Goal: Task Accomplishment & Management: Complete application form

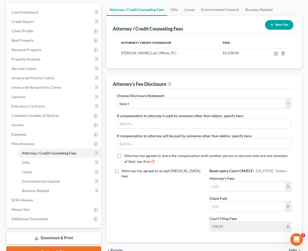
scroll to position [83, 0]
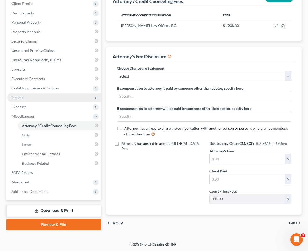
click at [55, 95] on span "Income" at bounding box center [54, 97] width 94 height 9
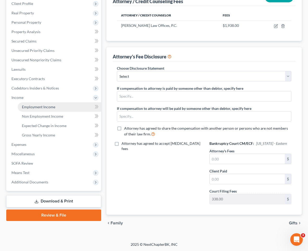
click at [53, 105] on span "Employment Income" at bounding box center [38, 107] width 33 height 4
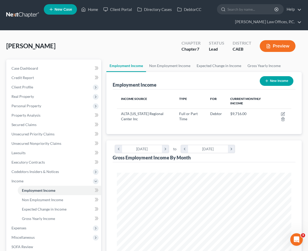
scroll to position [87, 185]
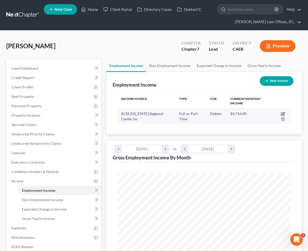
click at [283, 113] on icon "button" at bounding box center [283, 114] width 4 height 4
select select "0"
select select "4"
select select "0"
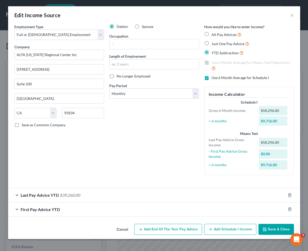
click at [83, 209] on div "First Pay Advice YTD" at bounding box center [146, 209] width 277 height 14
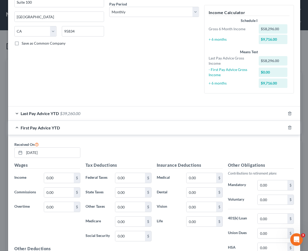
scroll to position [142, 0]
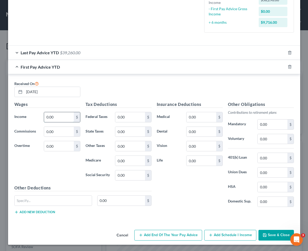
click at [59, 120] on input "0.00" at bounding box center [58, 117] width 29 height 10
type input "15,887"
click at [131, 135] on input "0.00" at bounding box center [129, 132] width 29 height 10
type input "1,396"
click at [138, 145] on input "0.00" at bounding box center [129, 146] width 29 height 10
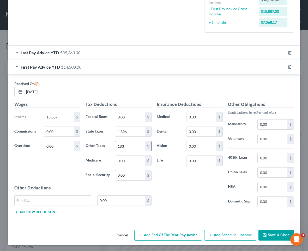
type input "183"
type input "221"
click at [131, 174] on input "0.00" at bounding box center [129, 175] width 29 height 10
click at [129, 119] on input "0.00" at bounding box center [129, 117] width 29 height 10
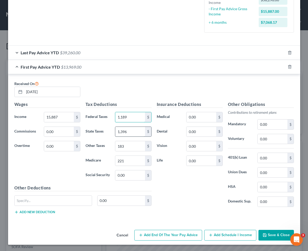
type input "1,189"
click at [259, 124] on input "0.00" at bounding box center [272, 124] width 29 height 10
type input "1,183"
click at [193, 156] on input "0.00" at bounding box center [200, 161] width 29 height 10
click at [193, 161] on input "0.00" at bounding box center [200, 161] width 29 height 10
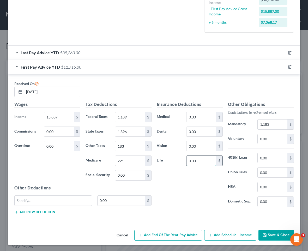
click at [193, 161] on input "0.00" at bounding box center [200, 161] width 29 height 10
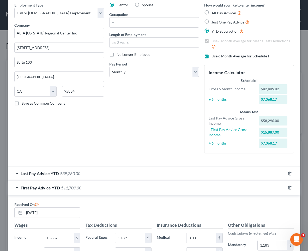
click at [187, 175] on div "Last Pay Advice YTD $39,260.00" at bounding box center [146, 173] width 277 height 14
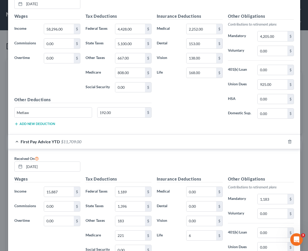
scroll to position [288, 0]
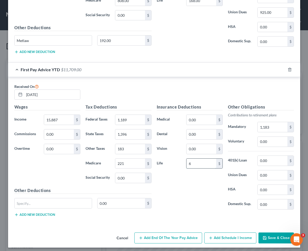
click at [201, 164] on input "6" at bounding box center [200, 164] width 29 height 10
type input "438"
type input "1,183"
click at [206, 164] on input "438" at bounding box center [200, 164] width 29 height 10
type input "439"
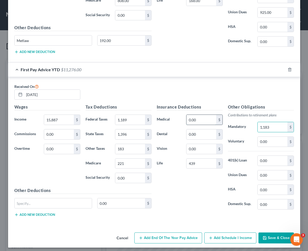
click at [202, 120] on input "0.00" at bounding box center [200, 120] width 29 height 10
click at [198, 134] on input "0.00" at bounding box center [200, 134] width 29 height 10
type input "38"
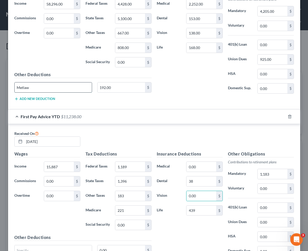
click at [52, 87] on input "Metlaw" at bounding box center [53, 87] width 77 height 10
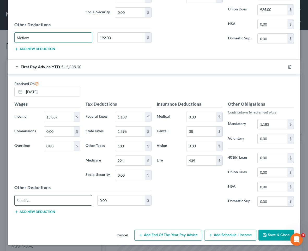
click at [47, 202] on input "text" at bounding box center [53, 200] width 77 height 10
paste input "Metlaw"
type input "Metlaw"
click at [112, 203] on input "0.00" at bounding box center [121, 200] width 47 height 10
type input "48"
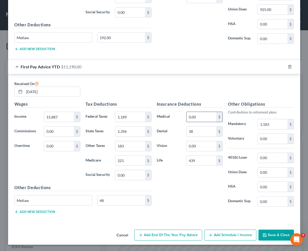
click at [209, 118] on input "0.00" at bounding box center [200, 117] width 29 height 10
type input "563"
click at [263, 174] on input "0.00" at bounding box center [272, 172] width 29 height 10
type input "260"
click at [202, 146] on input "0.00" at bounding box center [200, 146] width 29 height 10
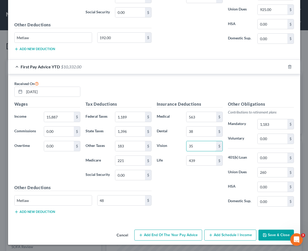
type input "35"
click at [270, 233] on button "Save & Close" at bounding box center [275, 234] width 35 height 11
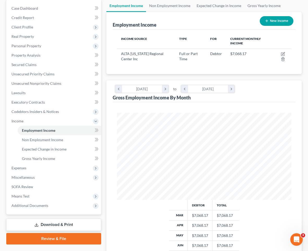
scroll to position [65, 0]
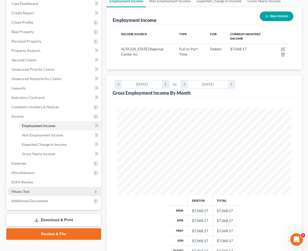
click at [58, 187] on span "Means Test" at bounding box center [54, 191] width 94 height 9
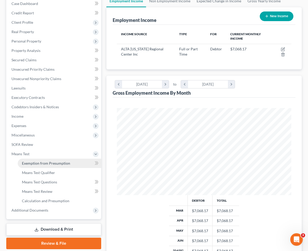
click at [55, 162] on span "Exemption from Presumption" at bounding box center [46, 163] width 48 height 4
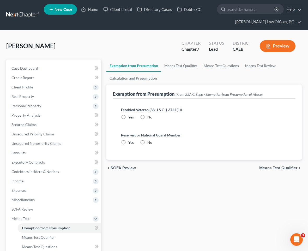
click at [147, 119] on label "No" at bounding box center [149, 116] width 5 height 5
click at [149, 118] on input "No" at bounding box center [150, 115] width 3 height 3
radio input "true"
click at [147, 143] on label "No" at bounding box center [149, 142] width 5 height 5
click at [149, 143] on input "No" at bounding box center [150, 141] width 3 height 3
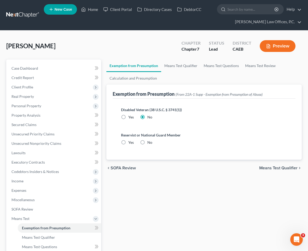
radio input "true"
click at [169, 68] on link "Means Test Qualifier" at bounding box center [180, 65] width 39 height 13
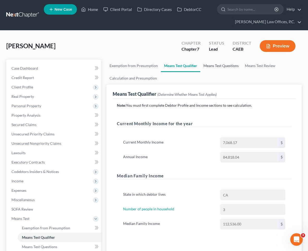
click at [207, 68] on link "Means Test Questions" at bounding box center [220, 65] width 41 height 13
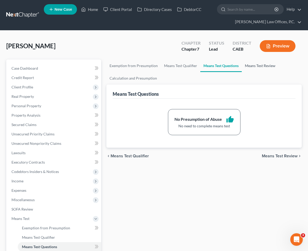
click at [253, 63] on link "Means Test Review" at bounding box center [260, 65] width 37 height 13
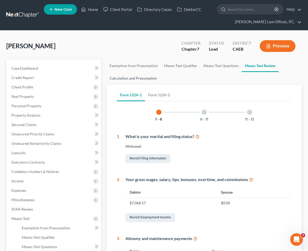
click at [148, 76] on link "Calculation and Presumption" at bounding box center [133, 78] width 54 height 13
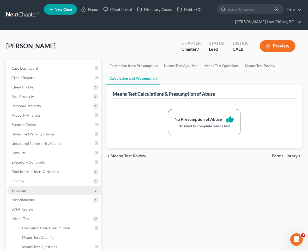
click at [57, 189] on span "Expenses" at bounding box center [54, 190] width 94 height 9
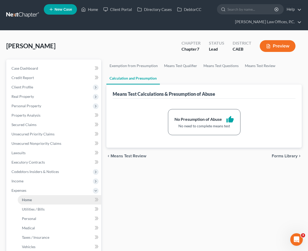
click at [55, 199] on link "Home" at bounding box center [59, 199] width 83 height 9
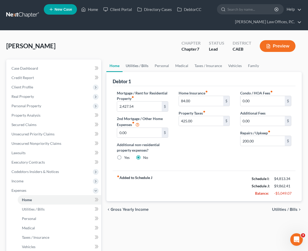
click at [138, 68] on link "Utilities / Bills" at bounding box center [137, 65] width 29 height 13
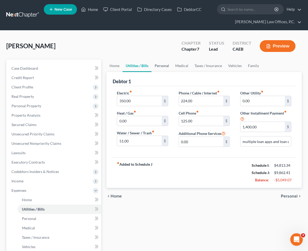
click at [167, 66] on link "Personal" at bounding box center [161, 65] width 21 height 13
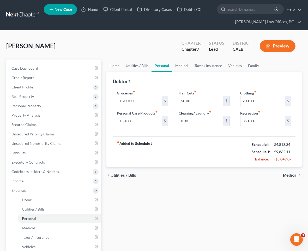
click at [141, 66] on link "Utilities / Bills" at bounding box center [137, 65] width 29 height 13
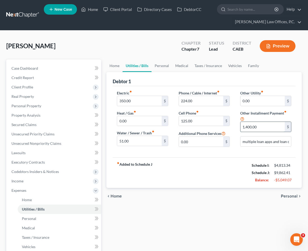
click at [261, 127] on input "1,400.00" at bounding box center [262, 127] width 44 height 10
click at [167, 63] on link "Personal" at bounding box center [161, 65] width 21 height 13
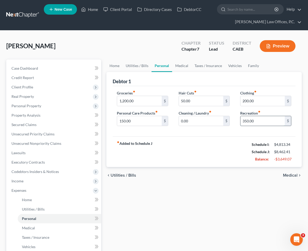
click at [248, 120] on input "350.00" at bounding box center [262, 121] width 44 height 10
type input "150"
click at [181, 65] on link "Medical" at bounding box center [181, 65] width 19 height 13
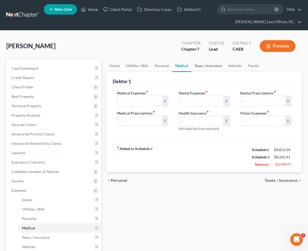
click at [201, 69] on link "Taxes / Insurance" at bounding box center [208, 65] width 34 height 13
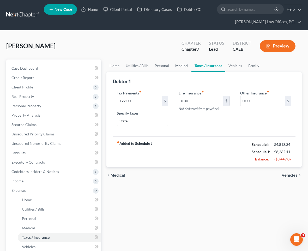
click at [184, 68] on link "Medical" at bounding box center [181, 65] width 19 height 13
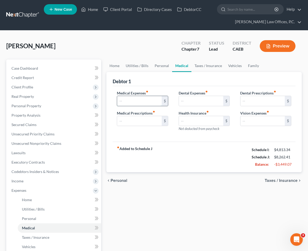
click at [141, 105] on input "text" at bounding box center [139, 101] width 44 height 10
type input "5"
type input "50"
click at [199, 65] on link "Taxes / Insurance" at bounding box center [208, 65] width 34 height 13
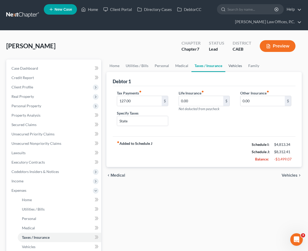
click at [233, 67] on link "Vehicles" at bounding box center [235, 65] width 20 height 13
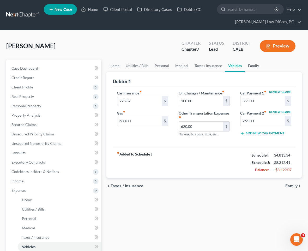
click at [257, 65] on link "Family" at bounding box center [253, 65] width 17 height 13
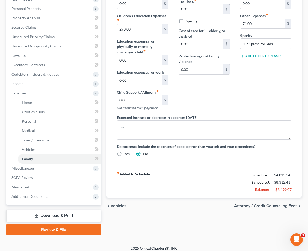
scroll to position [101, 0]
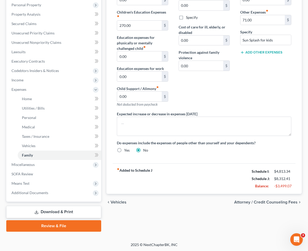
click at [253, 204] on div "chevron_left Vehicles Attorney / Credit Counseling Fees chevron_right" at bounding box center [203, 202] width 195 height 17
click at [250, 200] on span "Attorney / Credit Counseling Fees" at bounding box center [265, 202] width 63 height 4
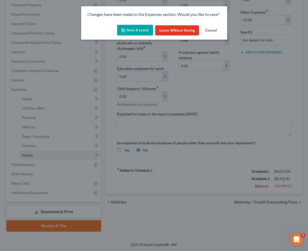
click at [144, 33] on button "Save & Leave" at bounding box center [135, 30] width 36 height 11
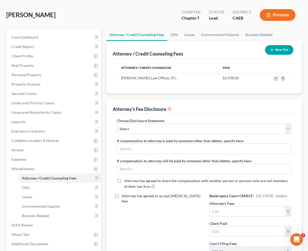
scroll to position [83, 0]
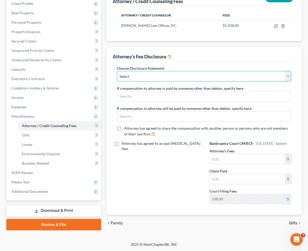
click at [162, 75] on select "Select Chapter 13 Disclosure From 2030 Eastern District Fee Disclosure [GEOGRAP…" at bounding box center [204, 76] width 174 height 10
select select "1"
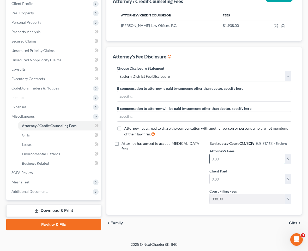
click at [237, 157] on input "text" at bounding box center [247, 159] width 75 height 10
type input "1600"
type input "1,600"
click at [289, 224] on span "Gifts" at bounding box center [293, 223] width 9 height 4
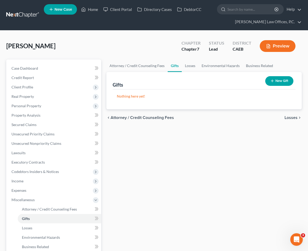
click at [288, 117] on span "Losses" at bounding box center [290, 117] width 13 height 4
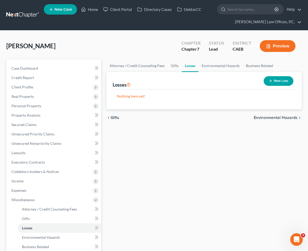
click at [283, 117] on span "Environmental Hazards" at bounding box center [276, 117] width 44 height 4
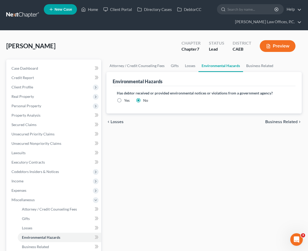
click at [283, 117] on div "chevron_left Losses Business Related chevron_right" at bounding box center [203, 121] width 195 height 17
click at [281, 121] on span "Business Related" at bounding box center [281, 122] width 32 height 4
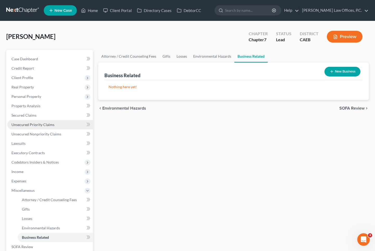
click at [41, 122] on span "Unsecured Priority Claims" at bounding box center [32, 124] width 43 height 4
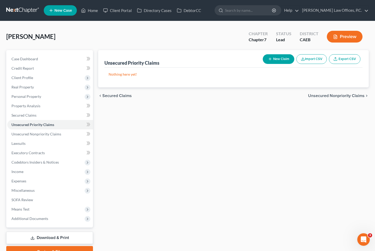
click at [272, 56] on button "New Claim" at bounding box center [279, 59] width 32 height 10
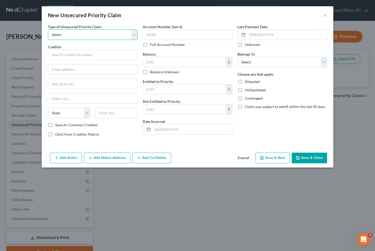
click at [88, 36] on select "Select Taxes & Other Government Units Domestic Support Obligations Extensions o…" at bounding box center [93, 34] width 90 height 10
select select "0"
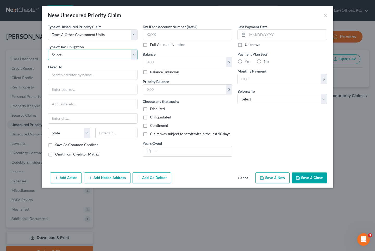
click at [83, 57] on select "Select Federal City State Franchise Tax Board Other" at bounding box center [93, 55] width 90 height 10
select select "0"
click at [76, 73] on input "text" at bounding box center [93, 75] width 90 height 10
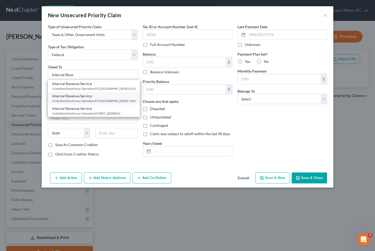
click at [84, 103] on div "Centralized Insolvency Operation PO [GEOGRAPHIC_DATA]-7346" at bounding box center [94, 101] width 84 height 4
type input "Internal Revenue Service"
type input "Centralized Insolvency Operation"
type input "PO Box 7346"
type input "[GEOGRAPHIC_DATA]"
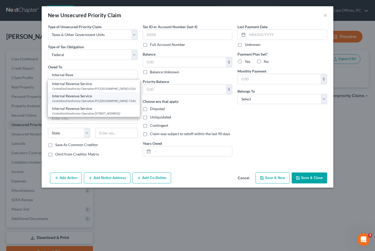
select select "39"
type input "19101-7346"
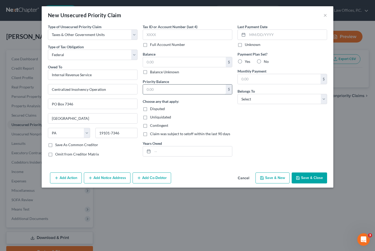
click at [167, 87] on input "text" at bounding box center [184, 89] width 83 height 10
click at [156, 57] on input "text" at bounding box center [184, 62] width 83 height 10
type input "9,000"
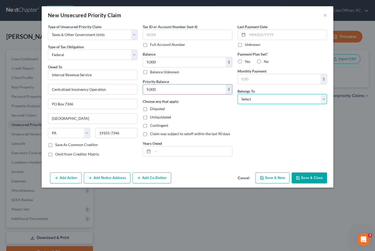
click at [281, 100] on select "Select Debtor 1 Only Debtor 2 Only Debtor 1 And Debtor 2 Only At Least One Of T…" at bounding box center [283, 99] width 90 height 10
select select "0"
click at [264, 61] on label "No" at bounding box center [266, 61] width 5 height 5
click at [266, 61] on input "No" at bounding box center [267, 60] width 3 height 3
radio input "true"
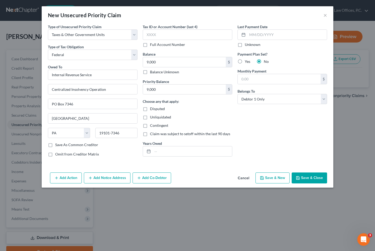
click at [245, 60] on label "Yes" at bounding box center [247, 61] width 5 height 5
click at [247, 60] on input "Yes" at bounding box center [248, 60] width 3 height 3
radio input "true"
click at [253, 83] on input "text" at bounding box center [279, 79] width 83 height 10
type input "127"
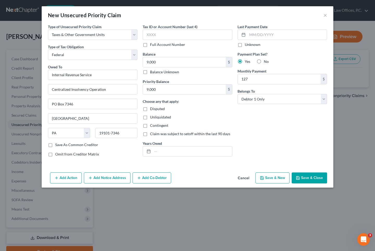
click at [300, 176] on icon "button" at bounding box center [298, 178] width 4 height 4
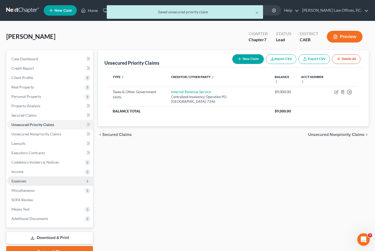
click at [41, 178] on span "Expenses" at bounding box center [50, 180] width 86 height 9
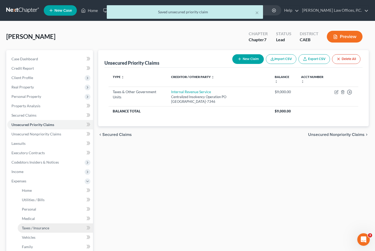
click at [50, 227] on link "Taxes / Insurance" at bounding box center [55, 227] width 75 height 9
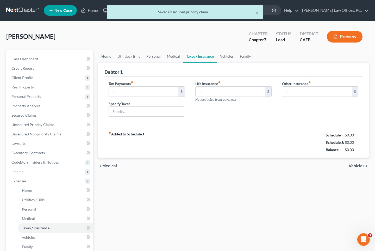
type input "127.00"
type input "State"
type input "0.00"
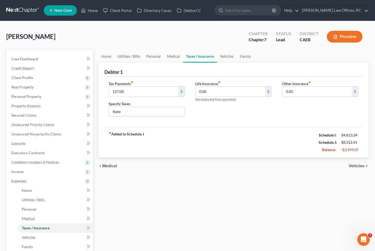
scroll to position [2, 0]
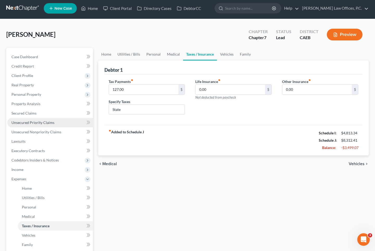
click at [40, 123] on span "Unsecured Priority Claims" at bounding box center [32, 122] width 43 height 4
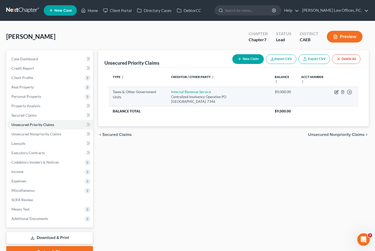
click at [308, 92] on icon "button" at bounding box center [337, 92] width 4 height 4
select select "0"
select select "39"
select select "0"
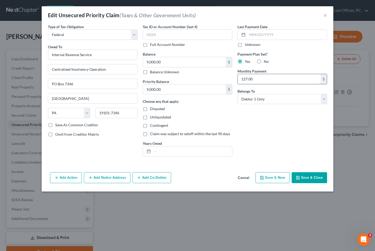
click at [260, 80] on input "127.00" at bounding box center [279, 79] width 83 height 10
click at [264, 60] on label "No" at bounding box center [266, 61] width 5 height 5
click at [266, 60] on input "No" at bounding box center [267, 60] width 3 height 3
radio input "true"
click at [186, 58] on input "9,000.00" at bounding box center [184, 62] width 83 height 10
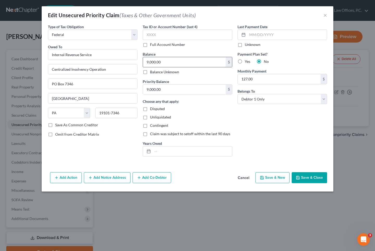
click at [182, 64] on input "9,000.00" at bounding box center [184, 62] width 83 height 10
type input "5,072"
click at [191, 148] on input "text" at bounding box center [193, 151] width 80 height 10
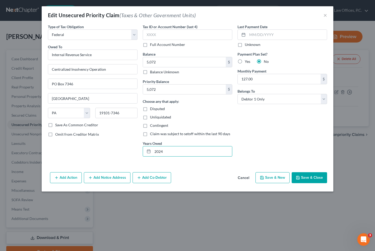
type input "2024"
click at [284, 178] on button "Save & New" at bounding box center [273, 177] width 34 height 11
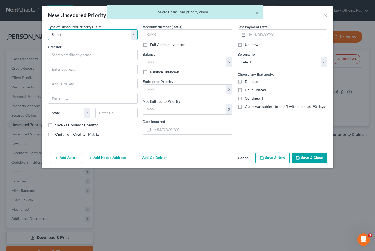
click at [94, 39] on select "Select Taxes & Other Government Units Domestic Support Obligations Extensions o…" at bounding box center [93, 34] width 90 height 10
select select "0"
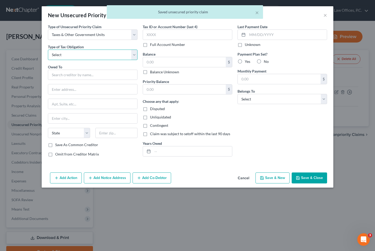
click at [84, 54] on select "Select Federal City State Franchise Tax Board Other" at bounding box center [93, 55] width 90 height 10
select select "3"
click at [71, 71] on input "text" at bounding box center [93, 75] width 90 height 10
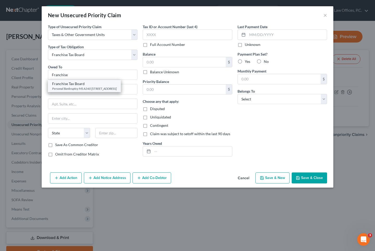
click at [74, 86] on div "Franchise Tax Board" at bounding box center [84, 83] width 65 height 5
type input "Franchise Tax Board"
type input "Personal Bankruptcy MS A340"
type input "PO Box 2952"
type input "[GEOGRAPHIC_DATA]"
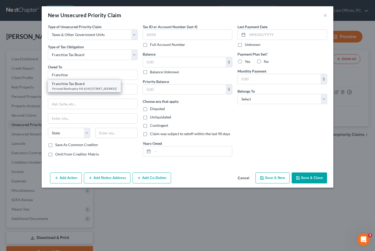
select select "4"
type input "95812-2952"
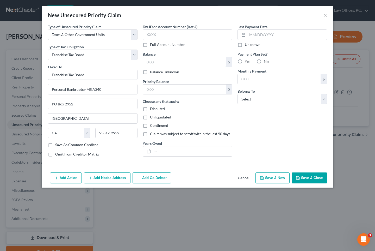
click at [176, 63] on input "text" at bounding box center [184, 62] width 83 height 10
type input "7,657"
click at [185, 152] on input "text" at bounding box center [193, 151] width 80 height 10
type input "2024"
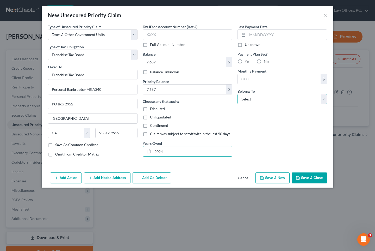
click at [264, 104] on select "Select Debtor 1 Only Debtor 2 Only Debtor 1 And Debtor 2 Only At Least One Of T…" at bounding box center [283, 99] width 90 height 10
select select "4"
click at [254, 59] on div "Payment Plan Set? Yes No" at bounding box center [283, 57] width 90 height 13
click at [264, 59] on label "No" at bounding box center [266, 61] width 5 height 5
click at [266, 59] on input "No" at bounding box center [267, 60] width 3 height 3
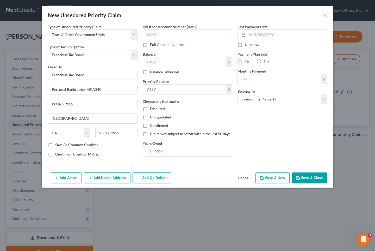
radio input "true"
click at [245, 62] on label "Yes" at bounding box center [247, 61] width 5 height 5
click at [247, 62] on input "Yes" at bounding box center [248, 60] width 3 height 3
radio input "true"
click at [266, 81] on input "text" at bounding box center [279, 79] width 83 height 10
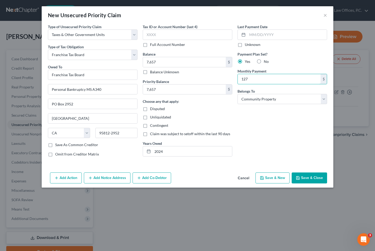
type input "127"
click at [281, 179] on button "Save & New" at bounding box center [273, 177] width 34 height 11
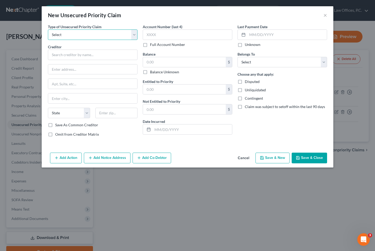
click at [99, 36] on select "Select Taxes & Other Government Units Domestic Support Obligations Extensions o…" at bounding box center [93, 34] width 90 height 10
select select "0"
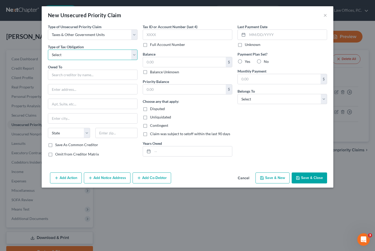
click at [89, 56] on select "Select Federal City State Franchise Tax Board Other" at bounding box center [93, 55] width 90 height 10
select select "0"
click at [77, 76] on input "text" at bounding box center [93, 75] width 90 height 10
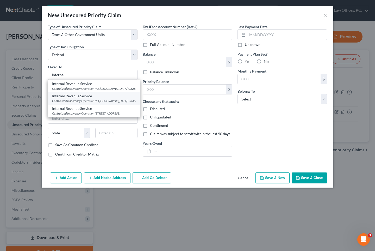
click at [88, 103] on div "Centralized Insolvency Operation PO [GEOGRAPHIC_DATA]-7346" at bounding box center [94, 101] width 84 height 4
type input "Internal Revenue Service"
type input "Centralized Insolvency Operation"
type input "PO Box 7346"
type input "[GEOGRAPHIC_DATA]"
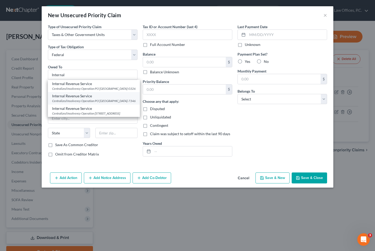
select select "39"
type input "19101-7346"
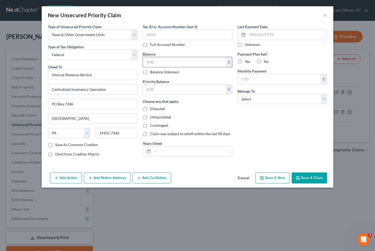
click at [157, 64] on input "text" at bounding box center [184, 62] width 83 height 10
click at [158, 63] on input "22,587" at bounding box center [184, 62] width 83 height 10
type input "2257"
type input "2,257"
click at [166, 148] on input "text" at bounding box center [193, 151] width 80 height 10
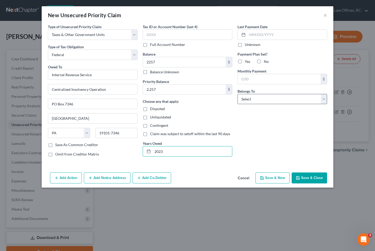
type input "2023"
click at [305, 97] on select "Select Debtor 1 Only Debtor 2 Only Debtor 1 And Debtor 2 Only At Least One Of T…" at bounding box center [283, 99] width 90 height 10
select select "4"
click at [264, 61] on label "No" at bounding box center [266, 61] width 5 height 5
click at [266, 61] on input "No" at bounding box center [267, 60] width 3 height 3
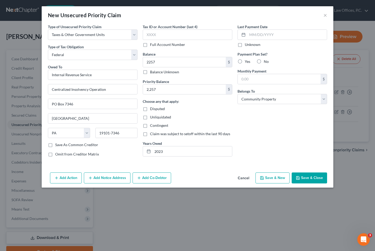
radio input "true"
click at [273, 178] on button "Save & New" at bounding box center [273, 177] width 34 height 11
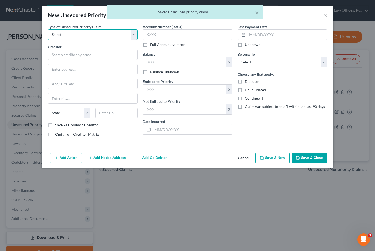
click at [106, 33] on select "Select Taxes & Other Government Units Domestic Support Obligations Extensions o…" at bounding box center [93, 34] width 90 height 10
select select "0"
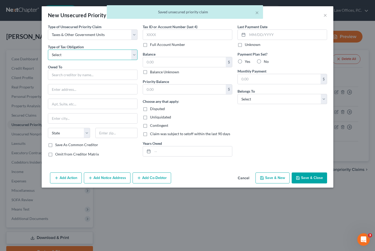
click at [103, 56] on select "Select Federal City State Franchise Tax Board Other" at bounding box center [93, 55] width 90 height 10
select select "3"
click at [79, 77] on input "text" at bounding box center [93, 75] width 90 height 10
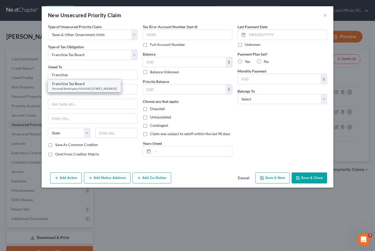
click at [82, 91] on div "Personal Bankruptcy MS A340 [STREET_ADDRESS]" at bounding box center [84, 88] width 65 height 4
type input "Franchise Tax Board"
type input "Personal Bankruptcy MS A340"
type input "PO Box 2952"
type input "[GEOGRAPHIC_DATA]"
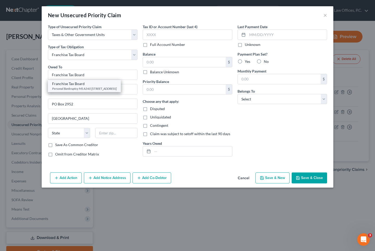
select select "4"
type input "95812-2952"
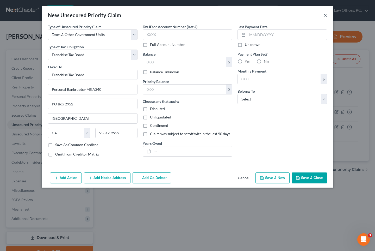
click at [308, 15] on button "×" at bounding box center [326, 15] width 4 height 6
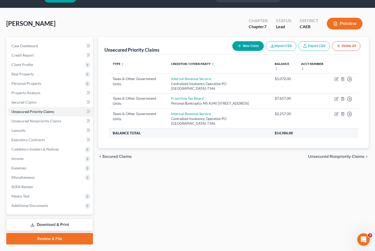
scroll to position [18, 0]
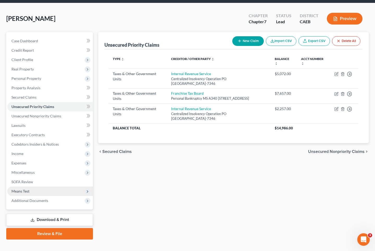
click at [33, 188] on span "Means Test" at bounding box center [50, 190] width 86 height 9
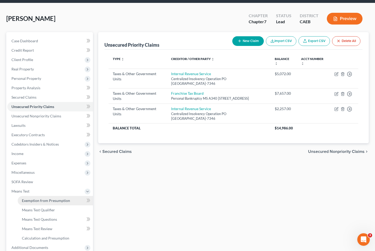
click at [34, 201] on span "Exemption from Presumption" at bounding box center [46, 200] width 48 height 4
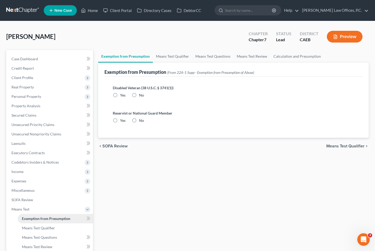
radio input "true"
click at [90, 12] on link "Home" at bounding box center [89, 10] width 22 height 9
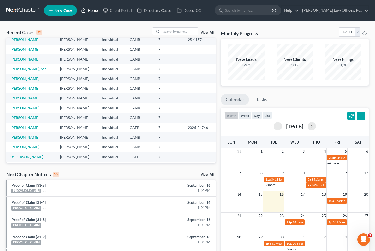
scroll to position [36, 0]
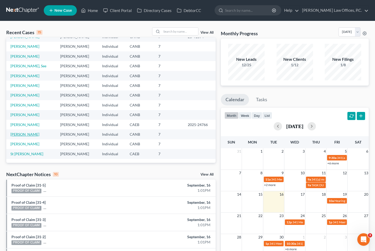
click at [18, 136] on link "[PERSON_NAME]" at bounding box center [24, 134] width 29 height 4
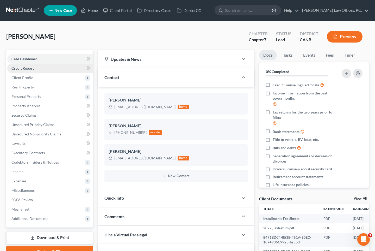
click at [35, 70] on link "Credit Report" at bounding box center [50, 68] width 86 height 9
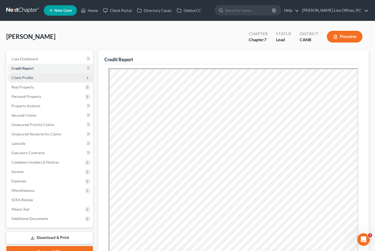
click at [37, 76] on span "Client Profile" at bounding box center [50, 77] width 86 height 9
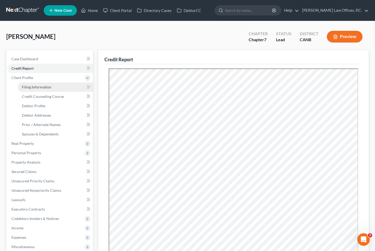
click at [41, 86] on span "Filing Information" at bounding box center [36, 87] width 29 height 4
select select "1"
select select "0"
select select "9"
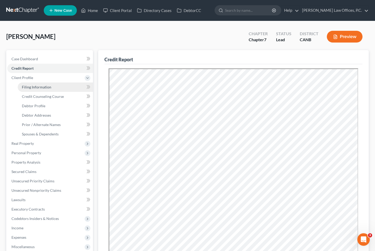
select select "0"
select select "4"
select select "0"
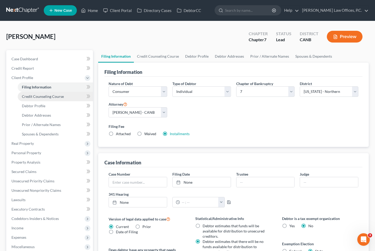
click at [40, 95] on span "Credit Counseling Course" at bounding box center [43, 96] width 42 height 4
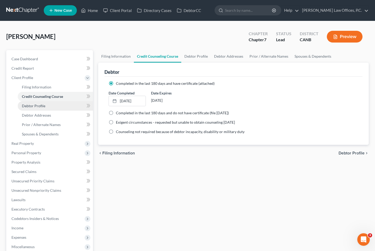
click at [38, 104] on span "Debtor Profile" at bounding box center [33, 106] width 23 height 4
select select "0"
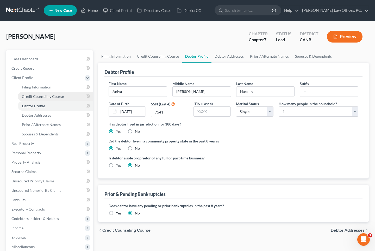
click at [44, 97] on span "Credit Counseling Course" at bounding box center [43, 96] width 42 height 4
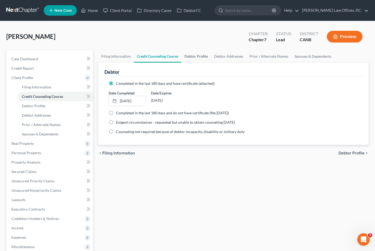
click at [202, 54] on link "Debtor Profile" at bounding box center [196, 56] width 30 height 13
select select "0"
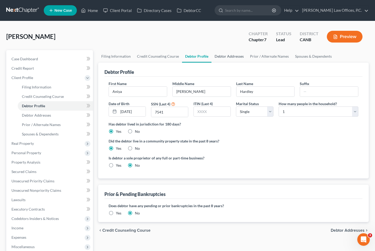
click at [223, 56] on link "Debtor Addresses" at bounding box center [229, 56] width 35 height 13
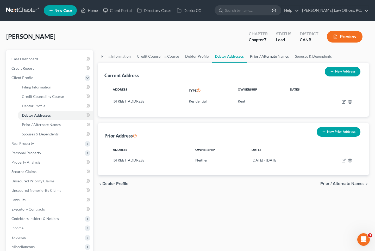
click at [264, 56] on link "Prior / Alternate Names" at bounding box center [269, 56] width 45 height 13
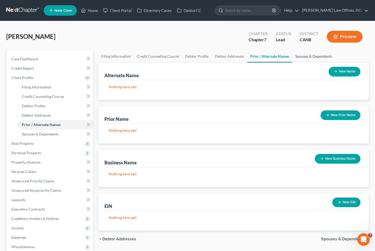
click at [307, 56] on link "Spouses & Dependents" at bounding box center [314, 56] width 43 height 13
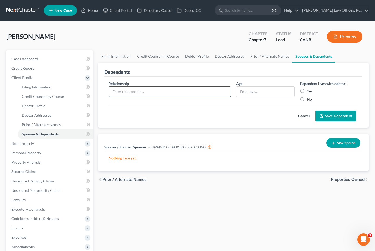
scroll to position [2, 0]
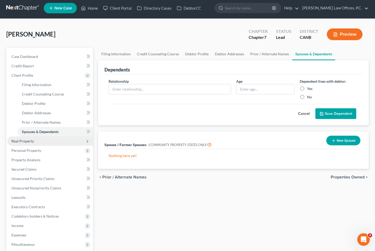
click at [55, 143] on span "Real Property" at bounding box center [50, 140] width 86 height 9
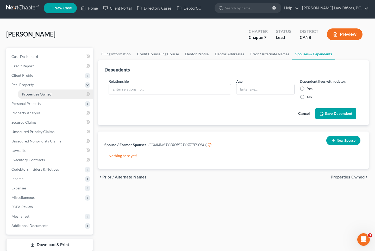
click at [42, 96] on link "Properties Owned" at bounding box center [55, 93] width 75 height 9
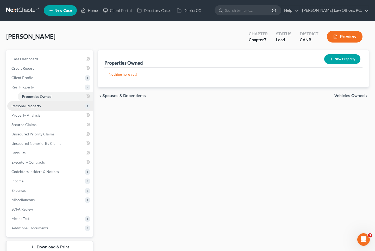
click at [39, 106] on span "Personal Property" at bounding box center [26, 106] width 30 height 4
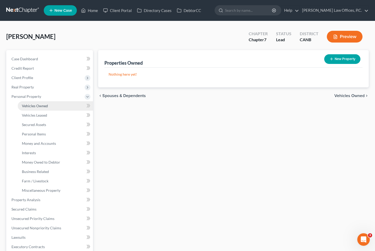
click at [39, 109] on link "Vehicles Owned" at bounding box center [55, 105] width 75 height 9
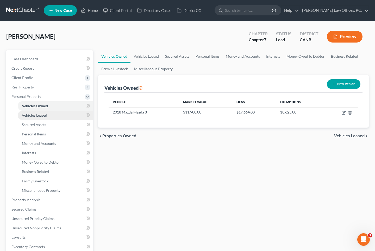
click at [39, 115] on span "Vehicles Leased" at bounding box center [34, 115] width 25 height 4
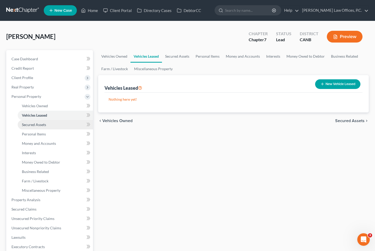
click at [39, 123] on span "Secured Assets" at bounding box center [34, 124] width 24 height 4
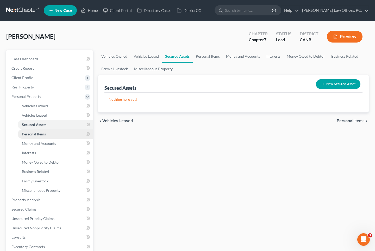
click at [37, 133] on span "Personal Items" at bounding box center [34, 134] width 24 height 4
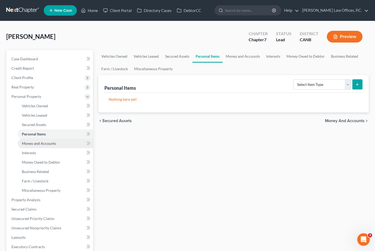
click at [38, 140] on link "Money and Accounts" at bounding box center [55, 143] width 75 height 9
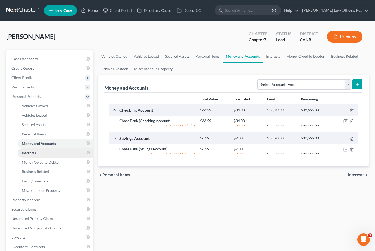
click at [38, 151] on link "Interests" at bounding box center [55, 152] width 75 height 9
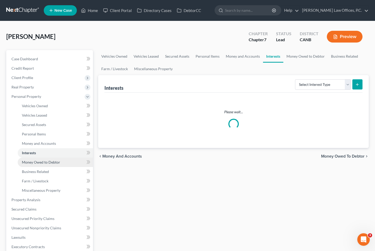
click at [41, 161] on span "Money Owed to Debtor" at bounding box center [41, 162] width 38 height 4
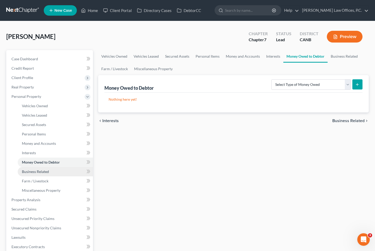
click at [41, 171] on span "Business Related" at bounding box center [35, 171] width 27 height 4
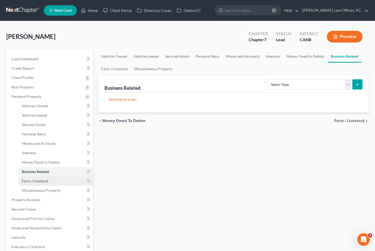
click at [41, 181] on span "Farm / Livestock" at bounding box center [35, 181] width 27 height 4
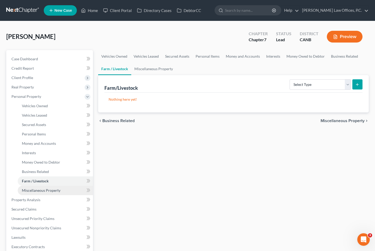
click at [42, 187] on link "Miscellaneous Property" at bounding box center [55, 190] width 75 height 9
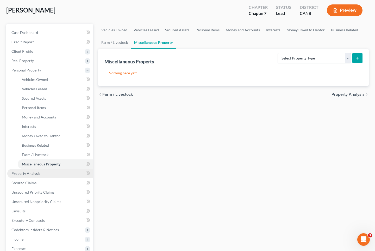
click at [39, 173] on span "Property Analysis" at bounding box center [25, 173] width 29 height 4
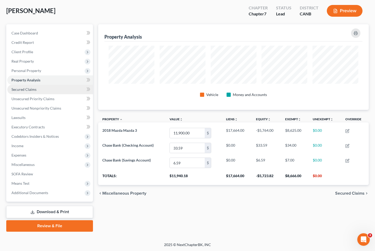
click at [38, 91] on link "Secured Claims" at bounding box center [50, 89] width 86 height 9
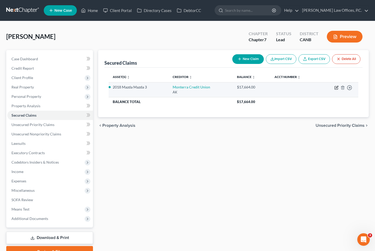
click at [308, 88] on icon "button" at bounding box center [337, 87] width 2 height 2
select select "1"
select select "2"
select select "0"
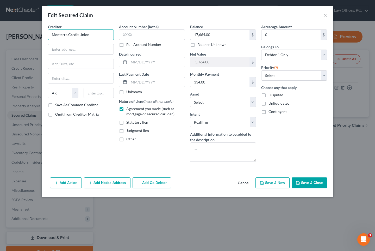
click at [88, 33] on input "Monterra Credit Union" at bounding box center [81, 34] width 66 height 10
type input "Monterra"
click at [104, 93] on input "text" at bounding box center [99, 93] width 31 height 10
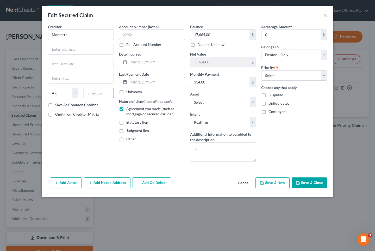
paste input "94064"
type input "94064"
type input "[GEOGRAPHIC_DATA]"
select select "4"
click at [58, 50] on input "text" at bounding box center [80, 49] width 65 height 10
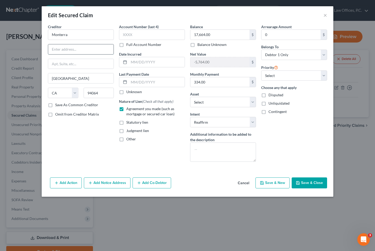
paste input "P.O. Box 910"
type input "P.O. Box 910"
click at [80, 32] on input "Monterra" at bounding box center [81, 34] width 66 height 10
type input "Monterra Credit Union"
click at [308, 185] on button "Save & Close" at bounding box center [309, 182] width 35 height 11
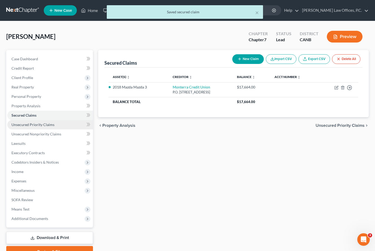
click at [63, 127] on link "Unsecured Priority Claims" at bounding box center [50, 124] width 86 height 9
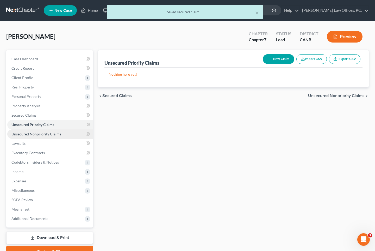
click at [57, 132] on span "Unsecured Nonpriority Claims" at bounding box center [36, 134] width 50 height 4
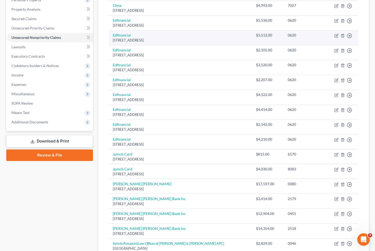
scroll to position [42, 0]
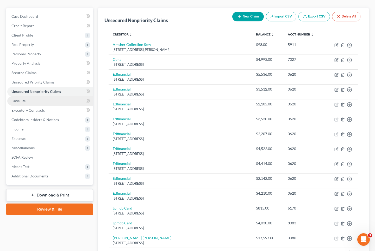
click at [57, 102] on link "Lawsuits" at bounding box center [50, 100] width 86 height 9
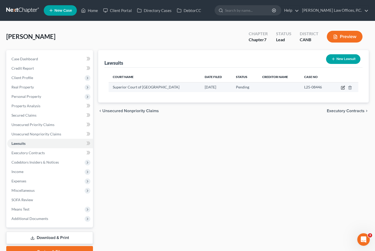
click at [308, 88] on icon "button" at bounding box center [343, 88] width 4 height 4
select select "4"
select select "0"
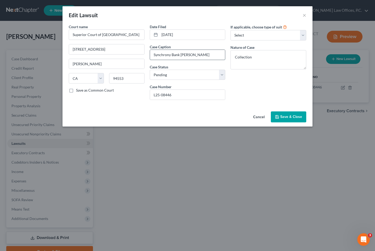
click at [206, 55] on input "Synchrony Bank [PERSON_NAME]" at bounding box center [187, 55] width 75 height 10
click at [289, 117] on span "Save & Close" at bounding box center [292, 116] width 22 height 4
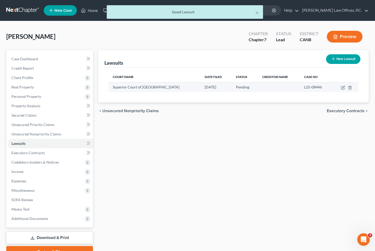
click at [308, 86] on td at bounding box center [345, 87] width 27 height 10
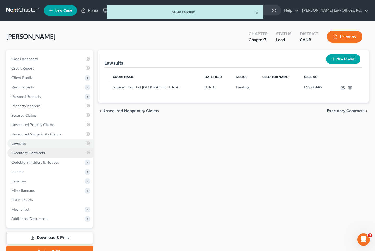
click at [58, 154] on link "Executory Contracts" at bounding box center [50, 152] width 86 height 9
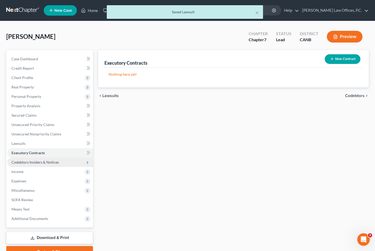
click at [54, 160] on span "Codebtors Insiders & Notices" at bounding box center [34, 162] width 47 height 4
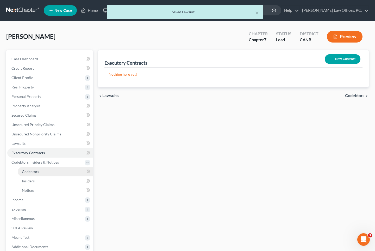
click at [50, 173] on link "Codebtors" at bounding box center [55, 171] width 75 height 9
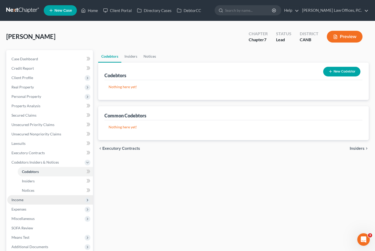
click at [39, 200] on span "Income" at bounding box center [50, 199] width 86 height 9
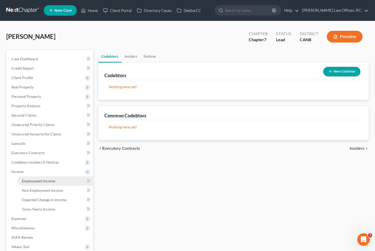
click at [42, 182] on span "Employment Income" at bounding box center [38, 181] width 33 height 4
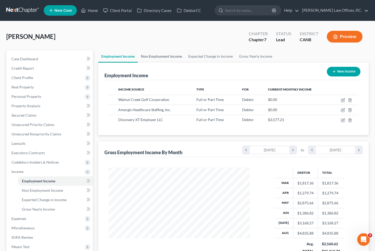
click at [160, 56] on link "Non Employment Income" at bounding box center [161, 56] width 47 height 13
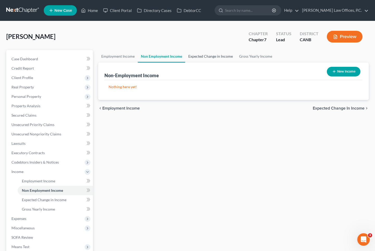
click at [194, 58] on link "Expected Change in Income" at bounding box center [210, 56] width 51 height 13
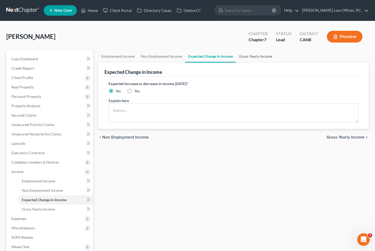
click at [236, 57] on link "Gross Yearly Income" at bounding box center [255, 56] width 39 height 13
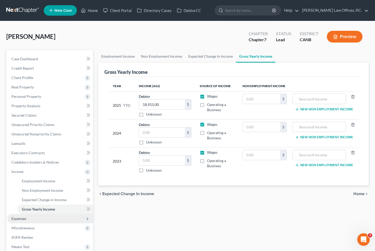
click at [53, 216] on span "Expenses" at bounding box center [50, 218] width 86 height 9
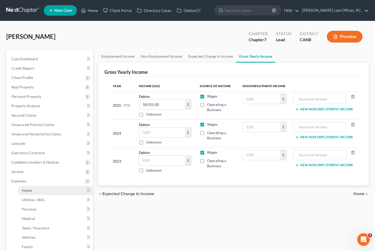
click at [47, 189] on link "Home" at bounding box center [55, 190] width 75 height 9
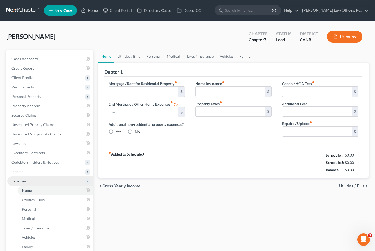
type input "529.00"
type input "0.00"
radio input "true"
type input "13.00"
type input "0.00"
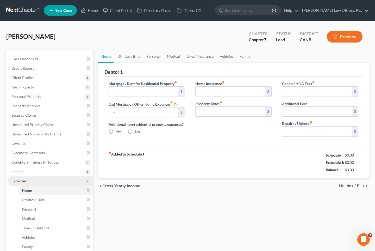
type input "0.00"
click at [133, 57] on link "Utilities / Bills" at bounding box center [128, 56] width 29 height 13
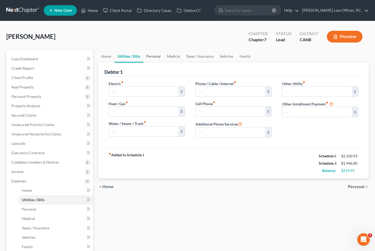
click at [156, 57] on link "Personal" at bounding box center [153, 56] width 21 height 13
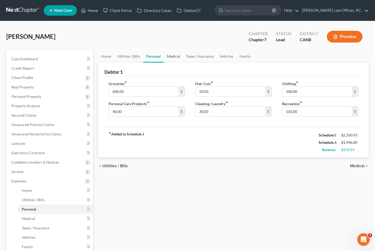
click at [175, 56] on link "Medical" at bounding box center [173, 56] width 19 height 13
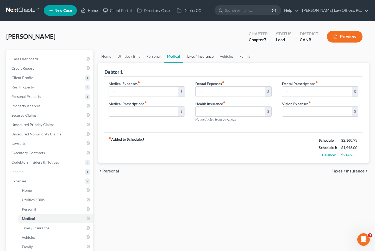
click at [192, 57] on link "Taxes / Insurance" at bounding box center [200, 56] width 34 height 13
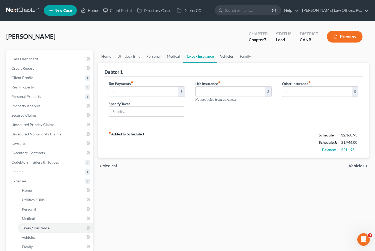
click at [226, 55] on link "Vehicles" at bounding box center [227, 56] width 20 height 13
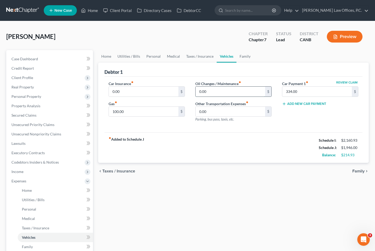
click at [202, 95] on input "0.00" at bounding box center [231, 92] width 70 height 10
type input "50"
click at [247, 58] on link "Family" at bounding box center [245, 56] width 17 height 13
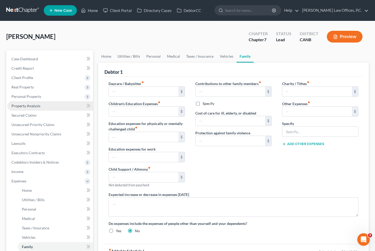
click at [58, 107] on link "Property Analysis" at bounding box center [50, 105] width 86 height 9
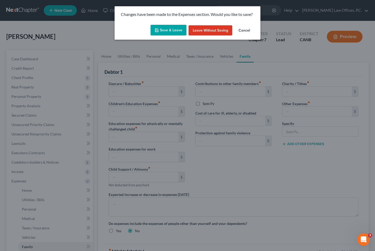
click at [175, 31] on button "Save & Leave" at bounding box center [169, 30] width 36 height 11
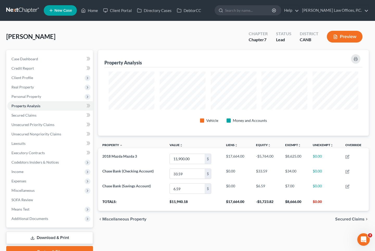
scroll to position [86, 271]
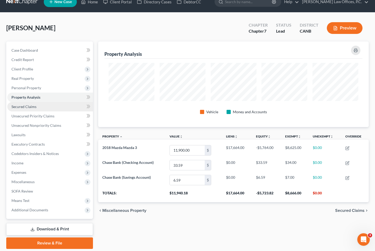
click at [68, 105] on link "Secured Claims" at bounding box center [50, 106] width 86 height 9
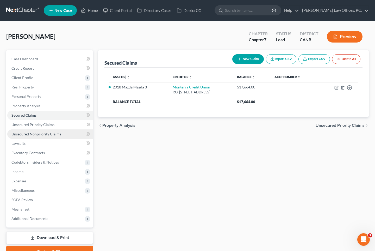
click at [59, 138] on link "Unsecured Nonpriority Claims" at bounding box center [50, 133] width 86 height 9
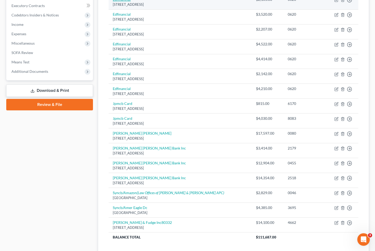
scroll to position [143, 0]
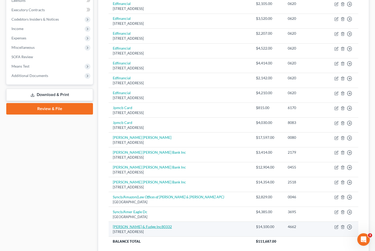
click at [132, 225] on link "[PERSON_NAME] & Fudge Inc80332" at bounding box center [142, 226] width 59 height 4
select select "42"
select select "1"
select select "0"
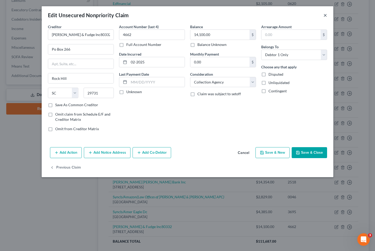
click at [308, 15] on button "×" at bounding box center [326, 15] width 4 height 6
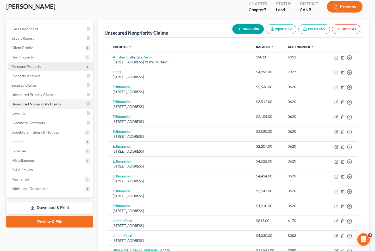
scroll to position [0, 0]
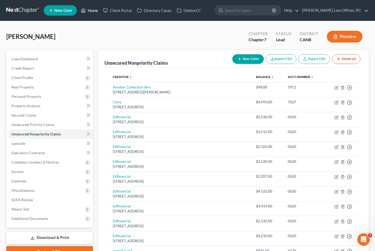
click at [88, 12] on link "Home" at bounding box center [89, 10] width 22 height 9
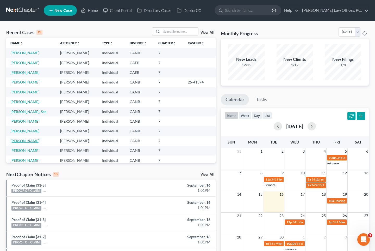
click at [21, 141] on link "[PERSON_NAME]" at bounding box center [24, 140] width 29 height 4
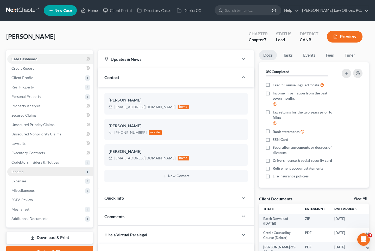
click at [27, 172] on span "Income" at bounding box center [50, 171] width 86 height 9
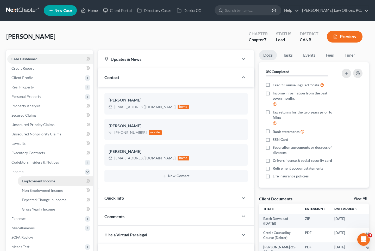
click at [62, 180] on link "Employment Income" at bounding box center [55, 180] width 75 height 9
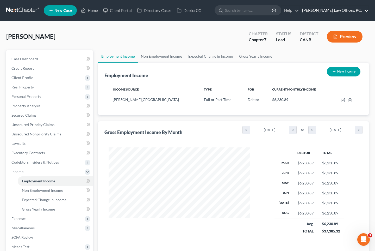
scroll to position [93, 152]
click at [308, 100] on icon "button" at bounding box center [343, 100] width 3 height 3
select select "0"
select select "4"
select select "2"
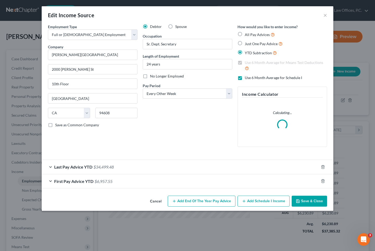
click at [161, 166] on div "Last Pay Advice YTD $34,499.48" at bounding box center [180, 167] width 277 height 14
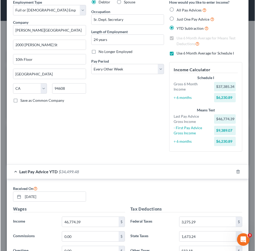
scroll to position [260611, 260489]
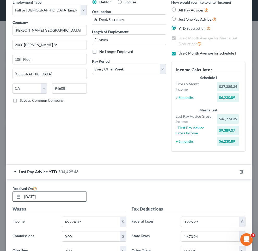
click at [64, 197] on input "[DATE]" at bounding box center [54, 197] width 64 height 10
type input "[DATE]"
type input "56,150"
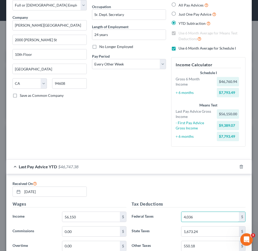
type input "4,036"
type input "2,062"
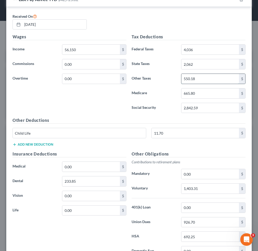
click at [204, 81] on input "550.18" at bounding box center [210, 79] width 58 height 10
type input "660"
type input "798"
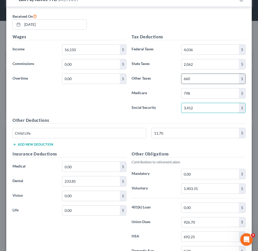
type input "3,412"
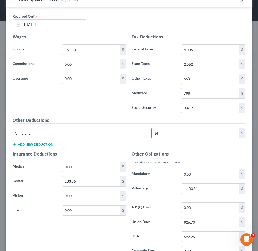
type input "14"
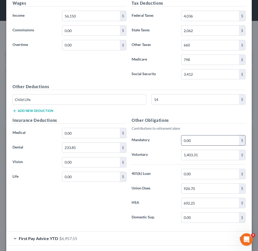
scroll to position [247, 0]
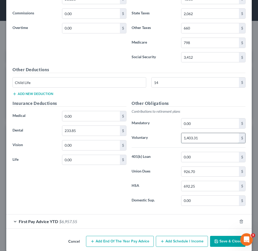
click at [209, 138] on input "1,403.31" at bounding box center [210, 138] width 58 height 10
type input "1,684"
type input "1,107"
type input "830"
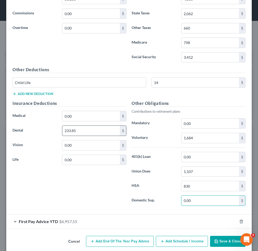
click at [81, 130] on input "233.85" at bounding box center [91, 131] width 58 height 10
type input "281"
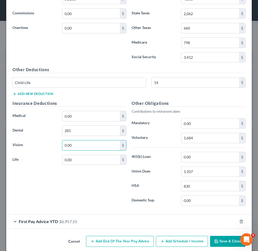
click at [220, 241] on button "Save & Close" at bounding box center [227, 241] width 35 height 11
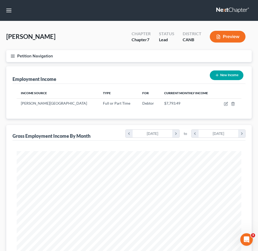
click at [10, 56] on icon "button" at bounding box center [12, 56] width 5 height 5
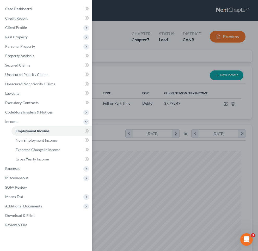
click at [134, 59] on div "Case Dashboard Payments Invoices Payments Payments Credit Report Client Profile" at bounding box center [129, 125] width 258 height 251
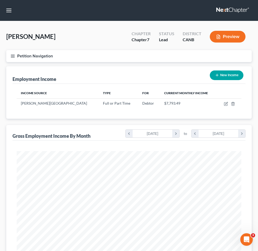
click at [13, 55] on line "button" at bounding box center [13, 55] width 4 height 0
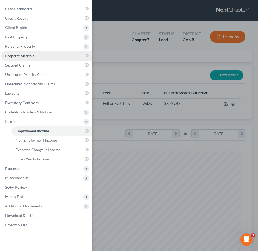
click at [23, 56] on span "Property Analysis" at bounding box center [19, 55] width 29 height 4
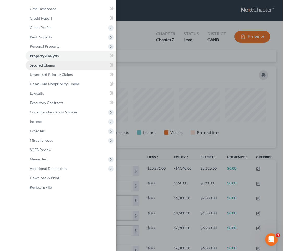
scroll to position [81, 246]
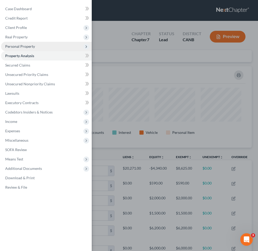
click at [37, 43] on span "Personal Property" at bounding box center [46, 46] width 91 height 9
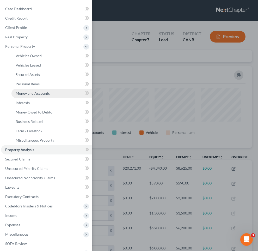
click at [31, 93] on span "Money and Accounts" at bounding box center [33, 93] width 34 height 4
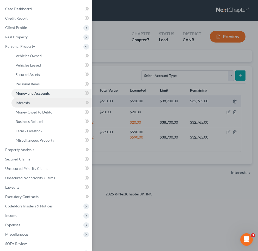
click at [40, 102] on link "Interests" at bounding box center [51, 102] width 80 height 9
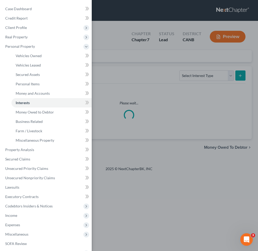
click at [130, 83] on div "Case Dashboard Payments Invoices Payments Payments Credit Report Client Profile" at bounding box center [129, 125] width 258 height 251
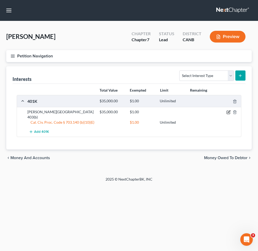
click at [228, 111] on icon "button" at bounding box center [228, 112] width 3 height 3
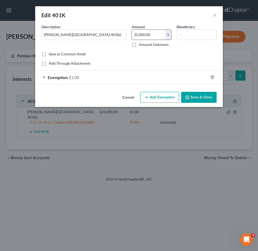
click at [153, 34] on input "35,000.00" at bounding box center [148, 35] width 33 height 10
type input "34,660"
click at [194, 94] on button "Save & Close" at bounding box center [198, 97] width 35 height 11
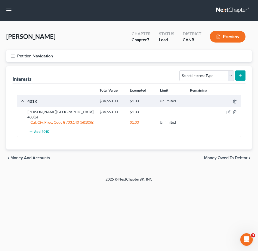
click at [13, 57] on icon "button" at bounding box center [12, 56] width 5 height 5
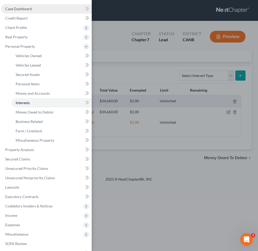
click at [29, 9] on span "Case Dashboard" at bounding box center [18, 9] width 27 height 4
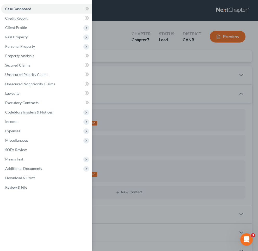
click at [122, 47] on div "Case Dashboard Payments Invoices Payments Payments Credit Report Client Profile" at bounding box center [129, 125] width 258 height 251
click at [115, 52] on div "Case Dashboard Payments Invoices Payments Payments Credit Report Client Profile" at bounding box center [129, 125] width 258 height 251
click at [110, 32] on div "Case Dashboard Payments Invoices Payments Payments Credit Report Client Profile" at bounding box center [129, 125] width 258 height 251
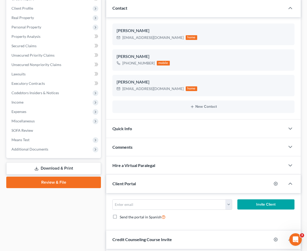
scroll to position [166, 0]
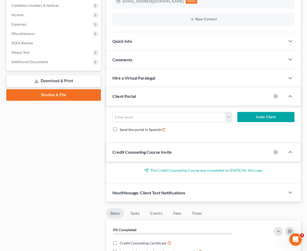
click at [61, 78] on link "Download & Print" at bounding box center [53, 81] width 95 height 12
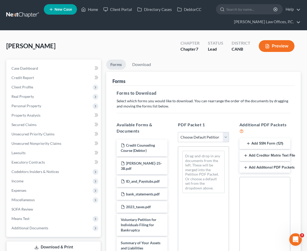
click at [194, 140] on select "Choose Default Petition PDF Packet Complete Bankruptcy Petition (all forms and …" at bounding box center [203, 137] width 51 height 10
select select "0"
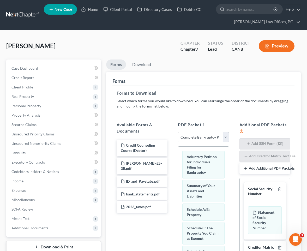
scroll to position [92, 0]
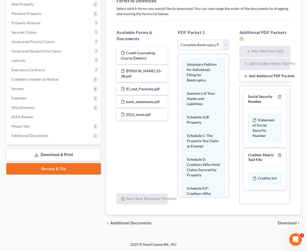
click at [283, 221] on span "Download" at bounding box center [287, 223] width 19 height 4
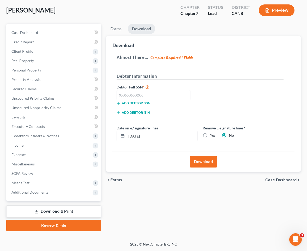
scroll to position [35, 0]
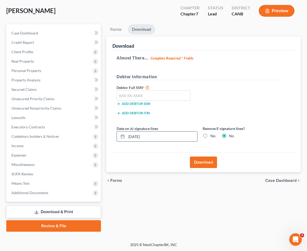
click at [175, 138] on input "[DATE]" at bounding box center [161, 136] width 71 height 10
click at [132, 93] on input "text" at bounding box center [154, 95] width 74 height 10
type input "562-77-8209"
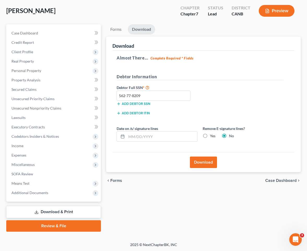
click at [209, 164] on button "Download" at bounding box center [203, 161] width 27 height 11
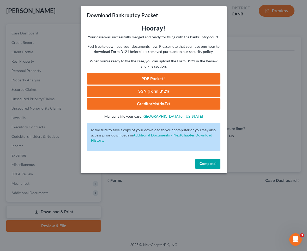
click at [166, 80] on link "PDF Packet 1" at bounding box center [153, 78] width 133 height 11
click at [167, 91] on link "SSN (Form B121)" at bounding box center [153, 91] width 133 height 11
click at [208, 166] on button "Complete!" at bounding box center [207, 164] width 25 height 10
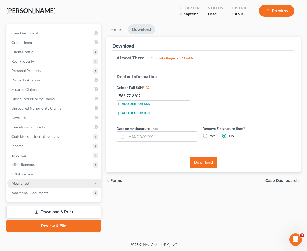
click at [51, 180] on span "Means Test" at bounding box center [54, 183] width 94 height 9
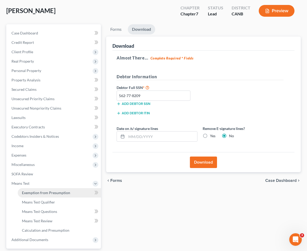
click at [47, 189] on link "Exemption from Presumption" at bounding box center [59, 192] width 83 height 9
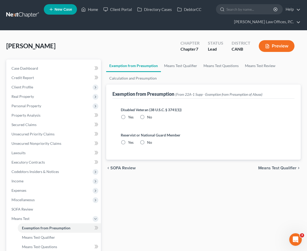
radio input "true"
click at [168, 67] on link "Means Test Qualifier" at bounding box center [180, 65] width 39 height 13
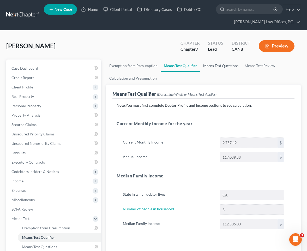
click at [210, 64] on link "Means Test Questions" at bounding box center [220, 65] width 41 height 13
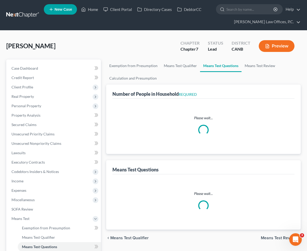
select select "1"
select select "60"
select select "1"
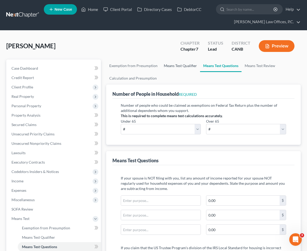
click at [176, 67] on link "Means Test Qualifier" at bounding box center [180, 65] width 39 height 13
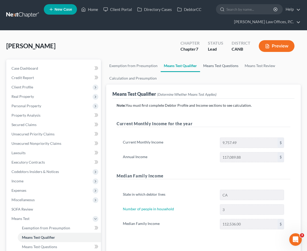
click at [213, 68] on link "Means Test Questions" at bounding box center [220, 65] width 41 height 13
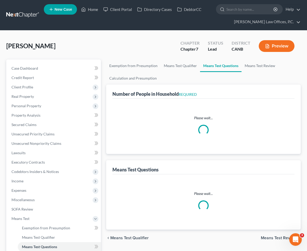
select select "1"
select select "60"
select select "1"
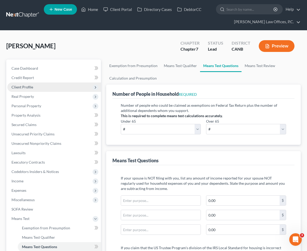
click at [45, 85] on span "Client Profile" at bounding box center [54, 86] width 94 height 9
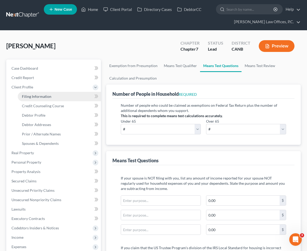
click at [52, 100] on link "Filing Information" at bounding box center [59, 96] width 83 height 9
select select "1"
select select "0"
select select "9"
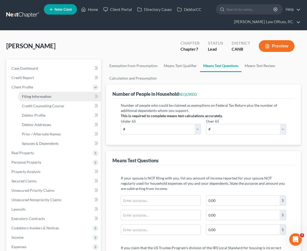
select select "0"
select select "4"
select select "0"
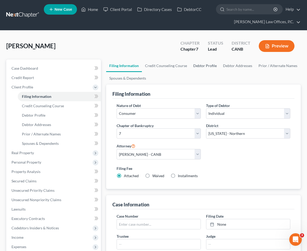
click at [210, 66] on link "Debtor Profile" at bounding box center [205, 65] width 30 height 13
select select "0"
select select "2"
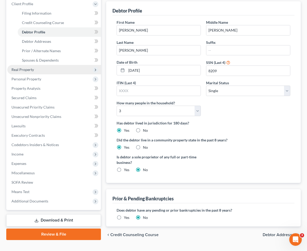
scroll to position [95, 0]
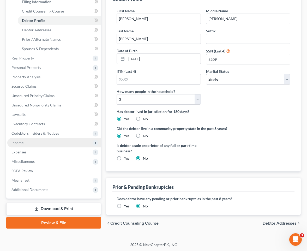
click at [36, 145] on span "Income" at bounding box center [54, 142] width 94 height 9
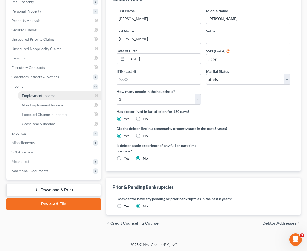
click at [56, 96] on link "Employment Income" at bounding box center [59, 95] width 83 height 9
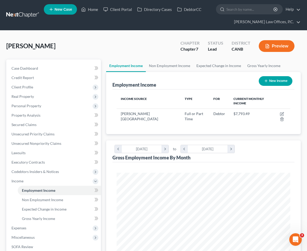
scroll to position [87, 184]
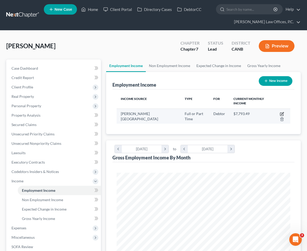
click at [280, 113] on icon "button" at bounding box center [281, 114] width 3 height 3
select select "0"
select select "4"
select select "2"
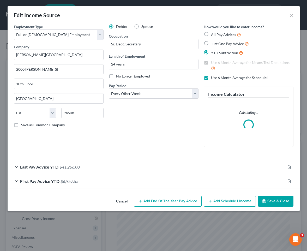
click at [110, 183] on div "First Pay Advice YTD $6,957.55" at bounding box center [146, 181] width 277 height 14
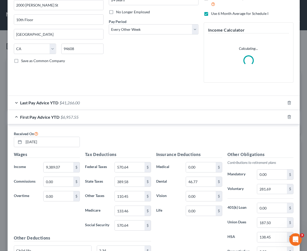
scroll to position [84, 0]
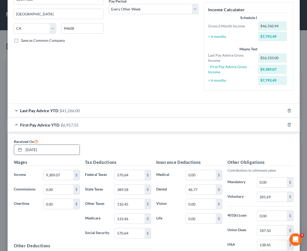
click at [43, 151] on input "[DATE]" at bounding box center [52, 150] width 56 height 10
type input "2"
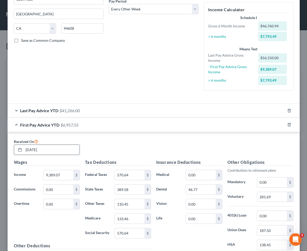
type input "[DATE]"
click at [57, 174] on input "9,389.07" at bounding box center [58, 175] width 29 height 10
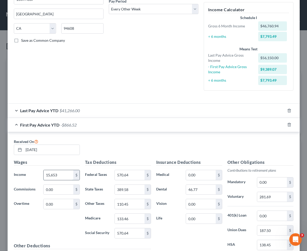
type input "15,653"
type input "1,275"
type input "650"
type input "184"
type input "223"
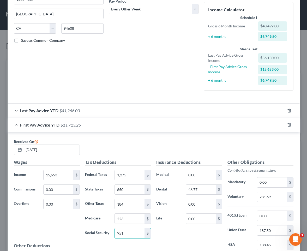
type input "951"
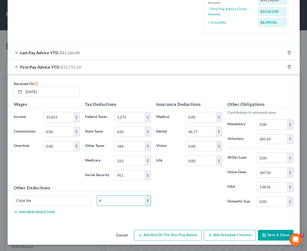
type input "4"
type input "78"
type input "470"
type input "313"
type input "231"
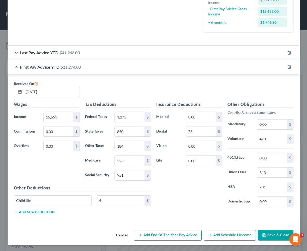
click at [278, 233] on button "Save & Close" at bounding box center [275, 235] width 35 height 11
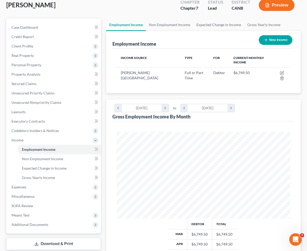
scroll to position [89, 0]
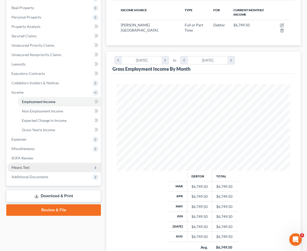
click at [54, 168] on span "Means Test" at bounding box center [54, 167] width 94 height 9
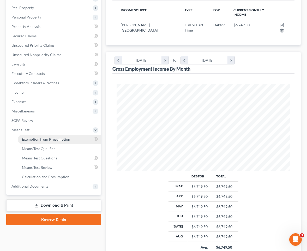
click at [56, 140] on span "Exemption from Presumption" at bounding box center [46, 139] width 48 height 4
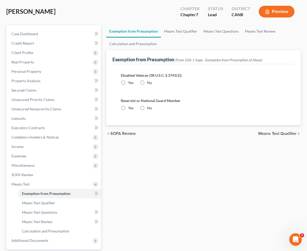
radio input "true"
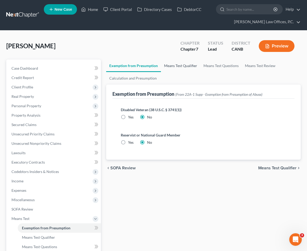
click at [175, 61] on link "Means Test Qualifier" at bounding box center [180, 65] width 39 height 13
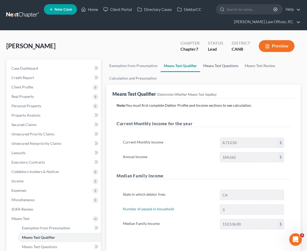
click at [211, 65] on link "Means Test Questions" at bounding box center [220, 65] width 41 height 13
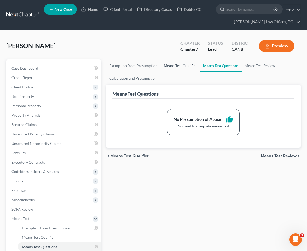
click at [164, 71] on link "Means Test Qualifier" at bounding box center [180, 65] width 39 height 13
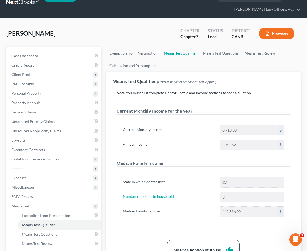
scroll to position [82, 0]
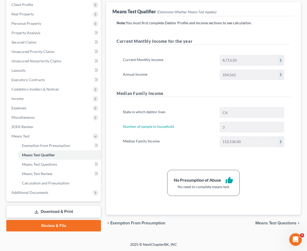
click at [75, 212] on link "Download & Print" at bounding box center [53, 211] width 95 height 12
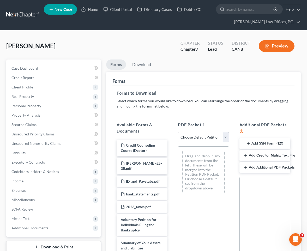
click at [197, 138] on select "Choose Default Petition PDF Packet Complete Bankruptcy Petition (all forms and …" at bounding box center [203, 137] width 51 height 10
select select "0"
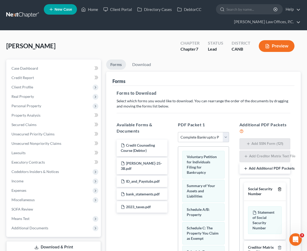
click at [281, 189] on icon "button" at bounding box center [279, 189] width 4 height 4
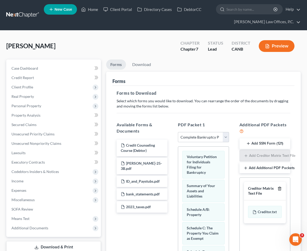
click at [281, 189] on icon "button" at bounding box center [279, 188] width 2 height 3
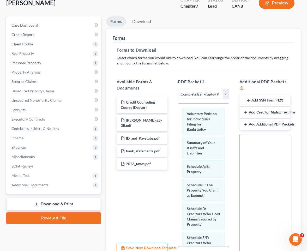
scroll to position [91, 0]
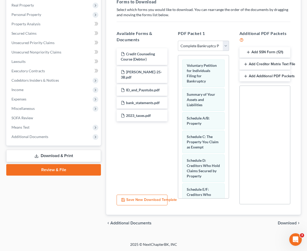
click at [284, 223] on span "Download" at bounding box center [287, 223] width 19 height 4
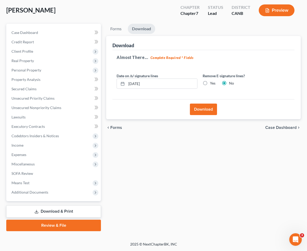
scroll to position [35, 0]
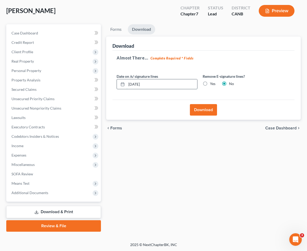
click at [178, 84] on input "[DATE]" at bounding box center [161, 84] width 71 height 10
click at [210, 82] on label "Yes" at bounding box center [212, 83] width 5 height 5
click at [212, 82] on input "Yes" at bounding box center [213, 82] width 3 height 3
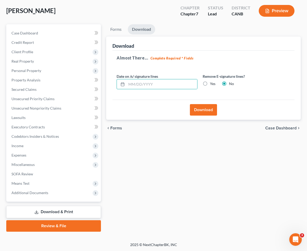
radio input "true"
radio input "false"
click at [206, 105] on button "Download" at bounding box center [203, 109] width 27 height 11
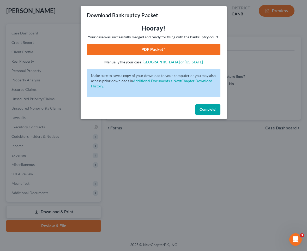
click at [160, 49] on link "PDF Packet 1" at bounding box center [153, 49] width 133 height 11
click at [206, 107] on button "Complete!" at bounding box center [207, 109] width 25 height 10
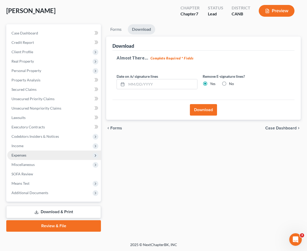
click at [57, 151] on span "Expenses" at bounding box center [54, 154] width 94 height 9
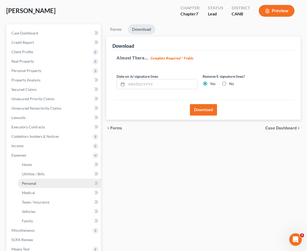
click at [47, 181] on link "Personal" at bounding box center [59, 183] width 83 height 9
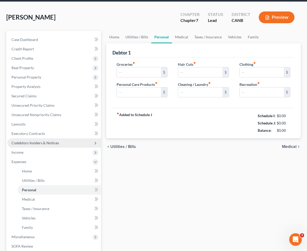
type input "1,250.00"
type input "150.00"
type input "80.00"
type input "50.00"
type input "150.00"
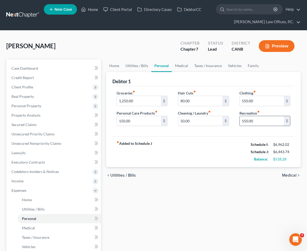
click at [248, 119] on input "150.00" at bounding box center [262, 121] width 44 height 10
type input "200"
click at [171, 67] on link "Personal" at bounding box center [161, 65] width 21 height 13
click at [178, 66] on link "Medical" at bounding box center [181, 65] width 19 height 13
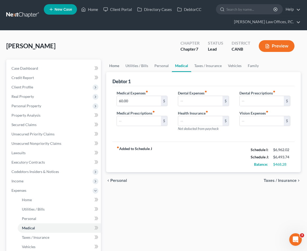
click at [121, 70] on link "Home" at bounding box center [114, 65] width 16 height 13
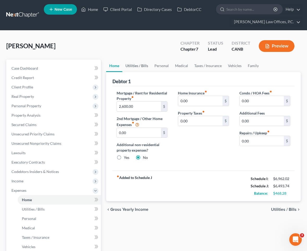
click at [136, 69] on link "Utilities / Bills" at bounding box center [136, 65] width 29 height 13
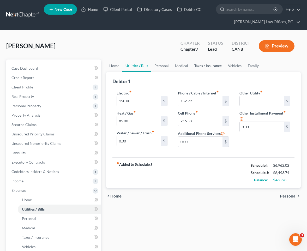
click at [198, 68] on link "Taxes / Insurance" at bounding box center [208, 65] width 34 height 13
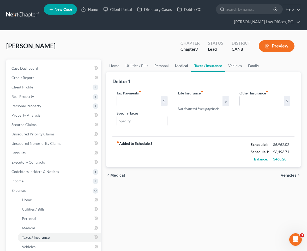
click at [180, 66] on link "Medical" at bounding box center [181, 65] width 19 height 13
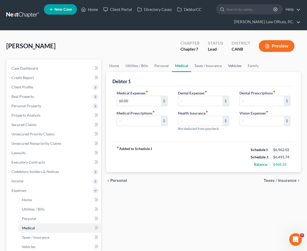
click at [237, 64] on link "Vehicles" at bounding box center [235, 65] width 20 height 13
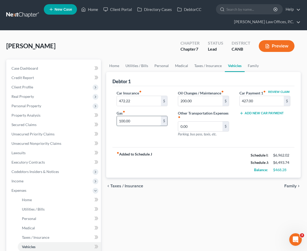
click at [151, 121] on input "100.00" at bounding box center [139, 121] width 44 height 10
type input "200"
click at [247, 67] on link "Family" at bounding box center [253, 65] width 17 height 13
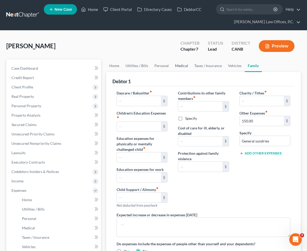
click at [181, 63] on link "Medical" at bounding box center [181, 65] width 19 height 13
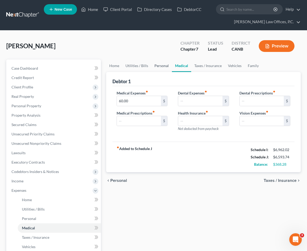
click at [163, 63] on link "Personal" at bounding box center [161, 65] width 21 height 13
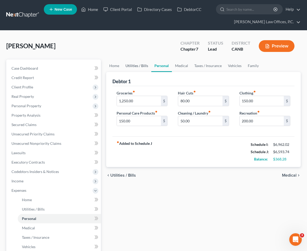
click at [144, 63] on link "Utilities / Bills" at bounding box center [136, 65] width 29 height 13
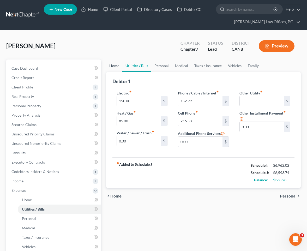
click at [117, 66] on link "Home" at bounding box center [114, 65] width 16 height 13
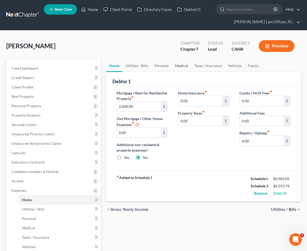
click at [175, 69] on link "Medical" at bounding box center [181, 65] width 19 height 13
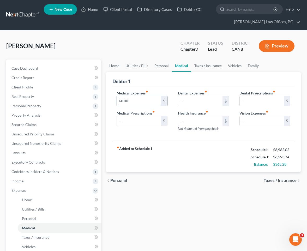
click at [138, 98] on input "60.00" at bounding box center [139, 101] width 44 height 10
type input "80"
click at [187, 100] on input "text" at bounding box center [200, 101] width 44 height 10
type input "10"
click at [215, 66] on link "Taxes / Insurance" at bounding box center [208, 65] width 34 height 13
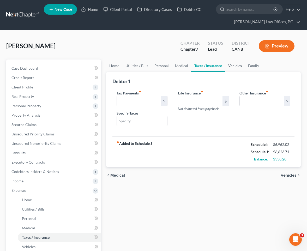
click at [231, 66] on link "Vehicles" at bounding box center [235, 65] width 20 height 13
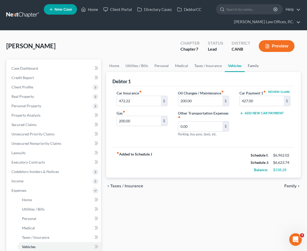
click at [250, 69] on link "Family" at bounding box center [253, 65] width 17 height 13
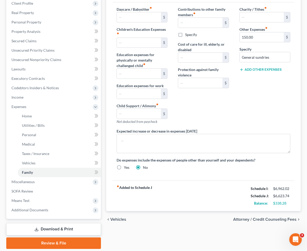
scroll to position [76, 0]
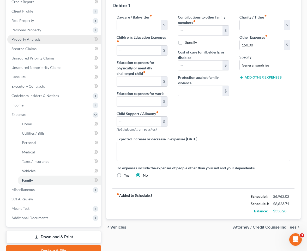
click at [63, 40] on link "Property Analysis" at bounding box center [54, 39] width 94 height 9
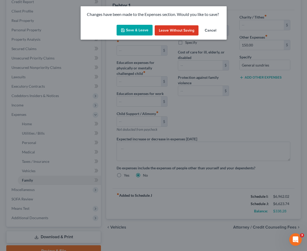
click at [128, 34] on button "Save & Leave" at bounding box center [135, 30] width 36 height 11
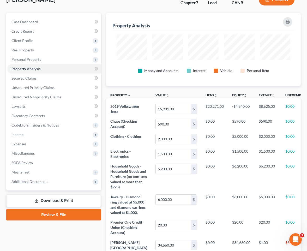
scroll to position [23, 0]
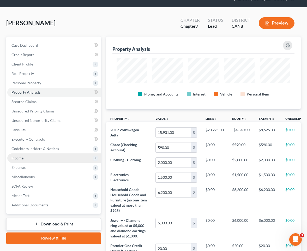
click at [38, 157] on span "Income" at bounding box center [54, 157] width 94 height 9
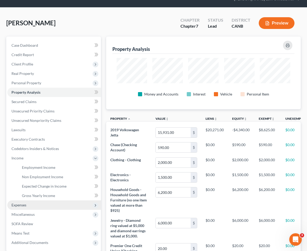
click at [26, 204] on span "Expenses" at bounding box center [18, 205] width 15 height 4
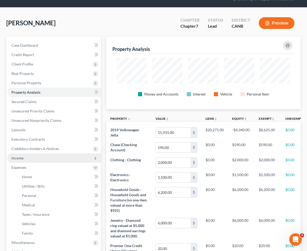
click at [45, 155] on span "Income" at bounding box center [54, 157] width 94 height 9
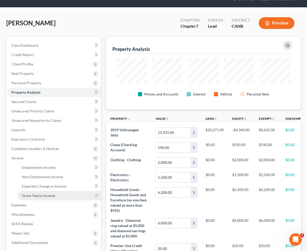
click at [42, 195] on span "Gross Yearly Income" at bounding box center [38, 195] width 33 height 4
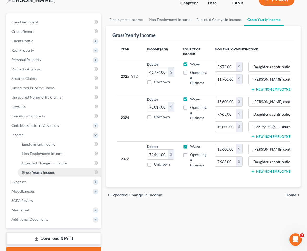
scroll to position [53, 0]
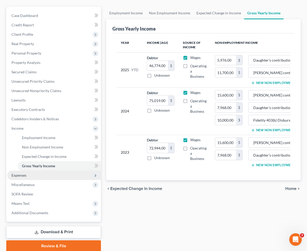
click at [37, 174] on span "Expenses" at bounding box center [54, 175] width 94 height 9
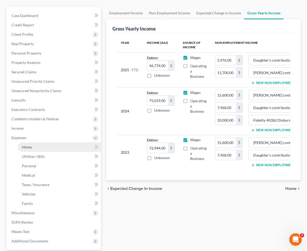
click at [41, 151] on link "Home" at bounding box center [59, 146] width 83 height 9
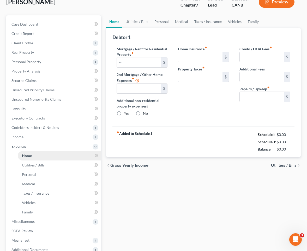
type input "2,600.00"
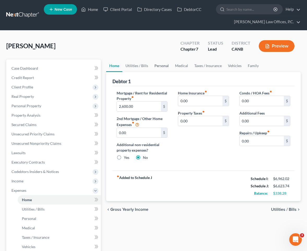
click at [159, 62] on link "Personal" at bounding box center [161, 65] width 21 height 13
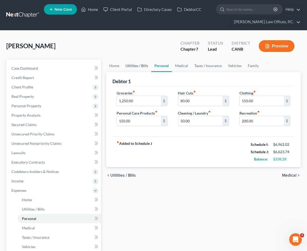
click at [141, 64] on link "Utilities / Bills" at bounding box center [136, 65] width 29 height 13
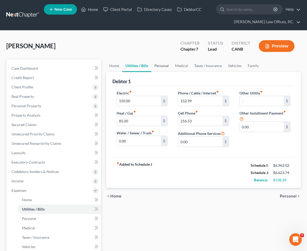
click at [159, 66] on link "Personal" at bounding box center [161, 65] width 21 height 13
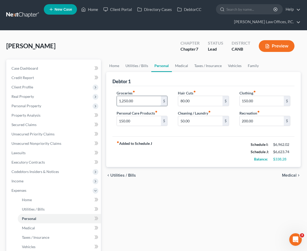
click at [133, 103] on input "1,250.00" at bounding box center [139, 101] width 44 height 10
click at [171, 66] on link "Personal" at bounding box center [161, 65] width 21 height 13
click at [181, 67] on link "Medical" at bounding box center [181, 65] width 19 height 13
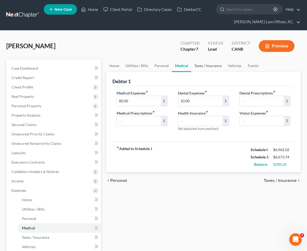
click at [198, 66] on link "Taxes / Insurance" at bounding box center [208, 65] width 34 height 13
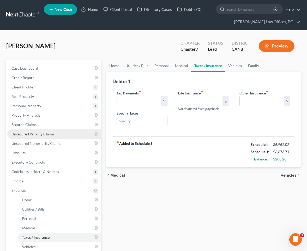
click at [48, 133] on span "Unsecured Priority Claims" at bounding box center [32, 134] width 43 height 4
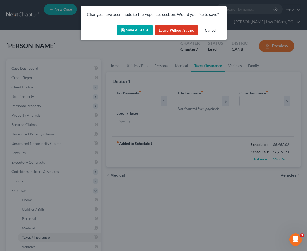
click at [137, 35] on button "Save & Leave" at bounding box center [135, 30] width 36 height 11
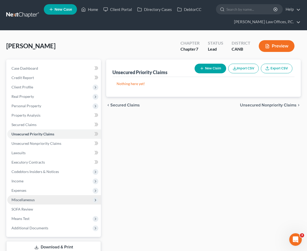
click at [37, 199] on span "Miscellaneous" at bounding box center [54, 199] width 94 height 9
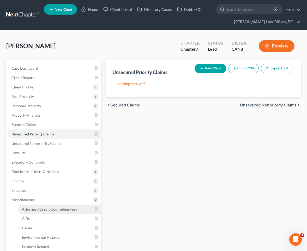
click at [40, 211] on span "Attorney / Credit Counseling Fees" at bounding box center [49, 209] width 55 height 4
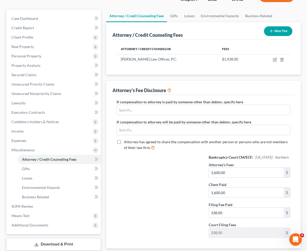
scroll to position [56, 0]
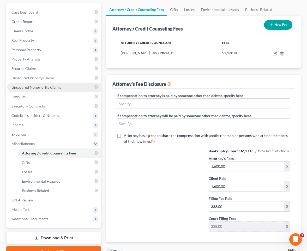
click at [52, 89] on span "Unsecured Nonpriority Claims" at bounding box center [36, 87] width 50 height 4
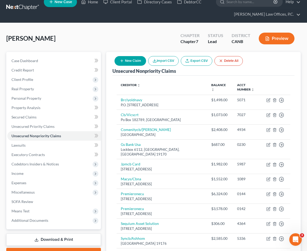
scroll to position [14, 0]
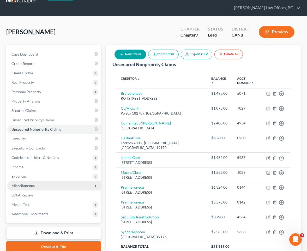
click at [25, 186] on span "Miscellaneous" at bounding box center [22, 185] width 23 height 4
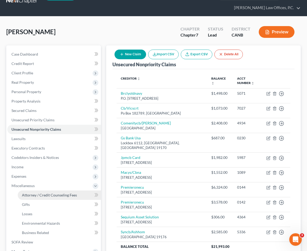
click at [25, 194] on span "Attorney / Credit Counseling Fees" at bounding box center [49, 195] width 55 height 4
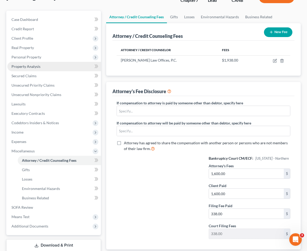
scroll to position [53, 0]
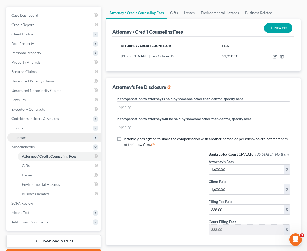
click at [37, 136] on span "Expenses" at bounding box center [54, 137] width 94 height 9
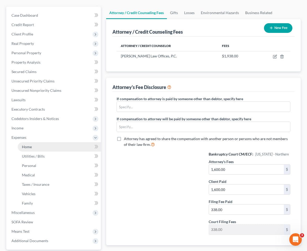
click at [37, 150] on link "Home" at bounding box center [59, 146] width 83 height 9
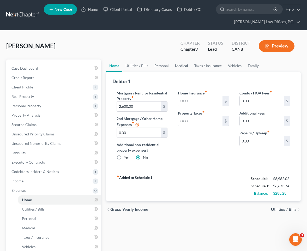
click at [178, 63] on link "Medical" at bounding box center [181, 65] width 19 height 13
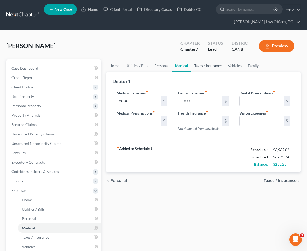
click at [208, 63] on link "Taxes / Insurance" at bounding box center [208, 65] width 34 height 13
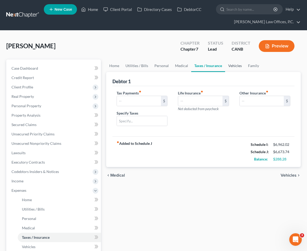
click at [239, 66] on link "Vehicles" at bounding box center [235, 65] width 20 height 13
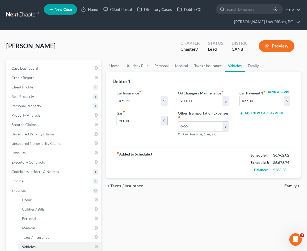
click at [139, 119] on input "200.00" at bounding box center [139, 121] width 44 height 10
click at [290, 184] on span "Family" at bounding box center [290, 186] width 12 height 4
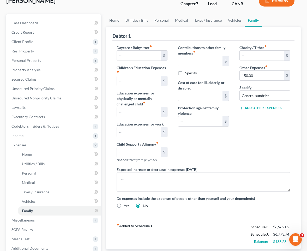
scroll to position [101, 0]
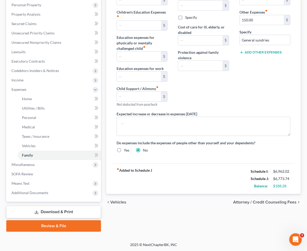
click at [266, 200] on span "Attorney / Credit Counseling Fees" at bounding box center [264, 202] width 63 height 4
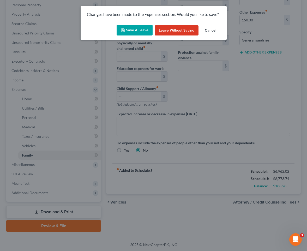
click at [143, 33] on button "Save & Leave" at bounding box center [135, 30] width 36 height 11
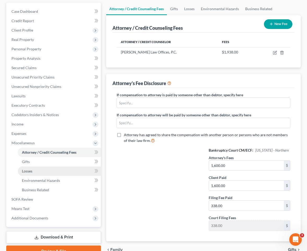
scroll to position [83, 0]
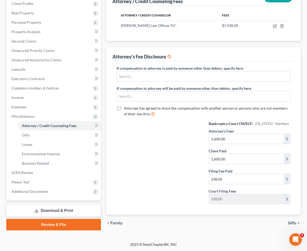
click at [64, 209] on link "Download & Print" at bounding box center [53, 210] width 95 height 12
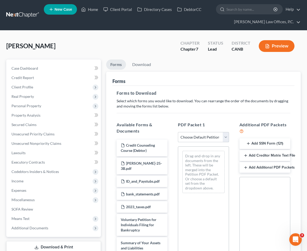
click at [200, 140] on select "Choose Default Petition PDF Packet Complete Bankruptcy Petition (all forms and …" at bounding box center [203, 137] width 51 height 10
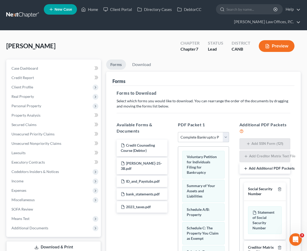
scroll to position [92, 0]
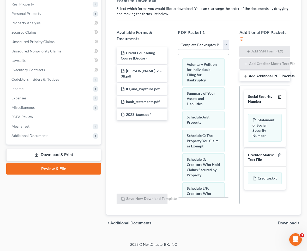
click at [280, 95] on icon "button" at bounding box center [279, 96] width 2 height 3
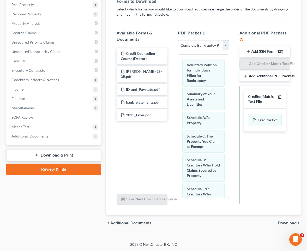
click at [279, 96] on icon "button" at bounding box center [279, 97] width 4 height 4
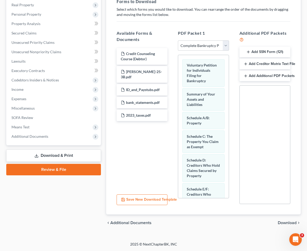
scroll to position [91, 0]
click at [281, 222] on span "Download" at bounding box center [287, 223] width 19 height 4
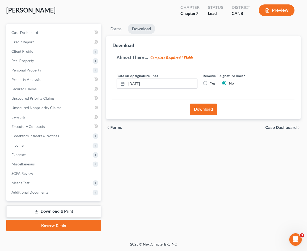
scroll to position [35, 0]
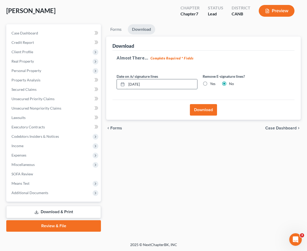
click at [179, 83] on input "[DATE]" at bounding box center [161, 84] width 71 height 10
click at [210, 85] on label "Yes" at bounding box center [212, 83] width 5 height 5
click at [212, 84] on input "Yes" at bounding box center [213, 82] width 3 height 3
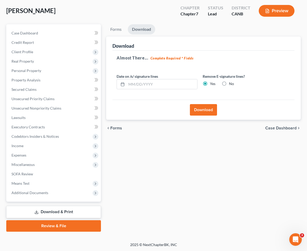
click at [202, 104] on button "Download" at bounding box center [203, 109] width 27 height 11
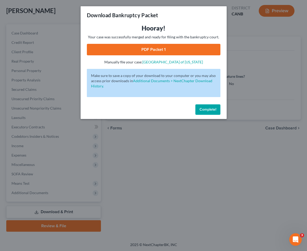
click at [172, 49] on link "PDF Packet 1" at bounding box center [153, 49] width 133 height 11
click at [207, 110] on span "Complete!" at bounding box center [207, 109] width 17 height 4
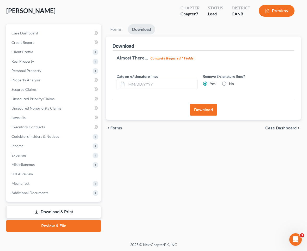
scroll to position [0, 0]
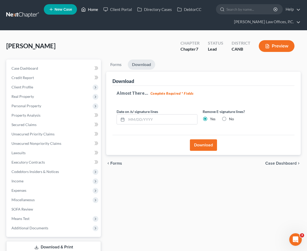
click at [91, 11] on link "Home" at bounding box center [89, 9] width 22 height 9
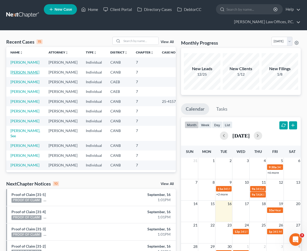
click at [15, 72] on link "[PERSON_NAME]" at bounding box center [24, 72] width 29 height 4
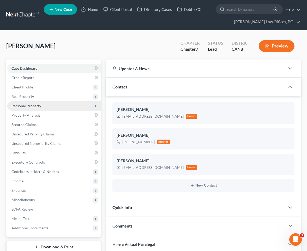
click at [47, 107] on span "Personal Property" at bounding box center [54, 105] width 94 height 9
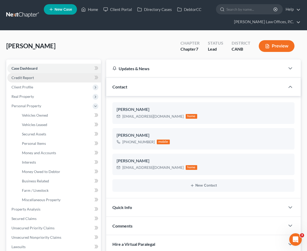
click at [52, 79] on link "Credit Report" at bounding box center [54, 77] width 94 height 9
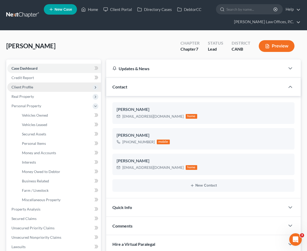
click at [41, 88] on span "Client Profile" at bounding box center [54, 86] width 94 height 9
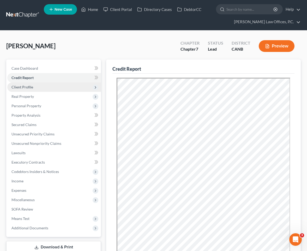
click at [36, 87] on span "Client Profile" at bounding box center [54, 86] width 94 height 9
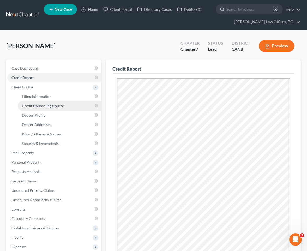
click at [56, 103] on link "Credit Counseling Course" at bounding box center [59, 105] width 83 height 9
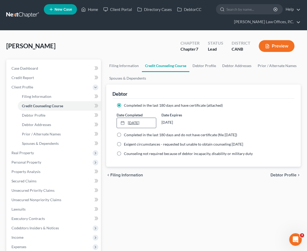
click at [143, 125] on link "[DATE]" at bounding box center [136, 123] width 39 height 10
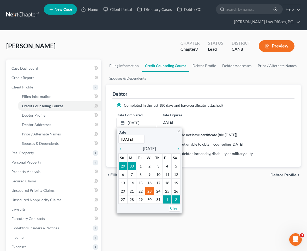
click at [179, 130] on icon "close" at bounding box center [179, 131] width 4 height 4
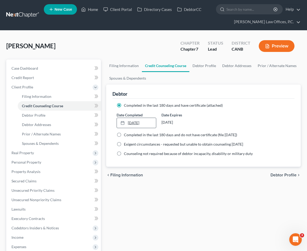
click at [151, 123] on link "[DATE]" at bounding box center [136, 123] width 39 height 10
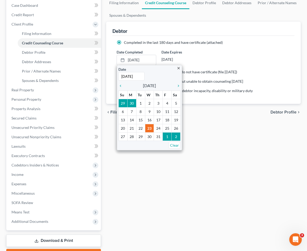
scroll to position [92, 0]
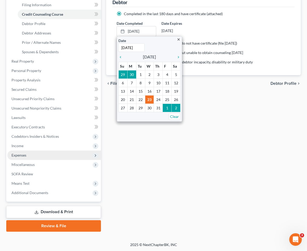
click at [37, 155] on span "Expenses" at bounding box center [54, 154] width 94 height 9
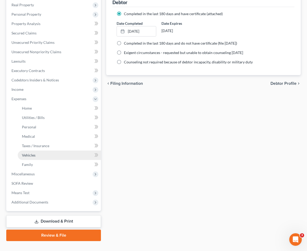
click at [40, 155] on link "Vehicles" at bounding box center [59, 154] width 83 height 9
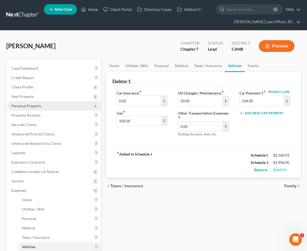
click at [39, 106] on span "Personal Property" at bounding box center [26, 106] width 30 height 4
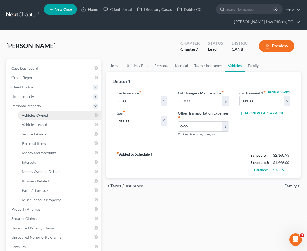
click at [44, 119] on link "Vehicles Owned" at bounding box center [59, 115] width 83 height 9
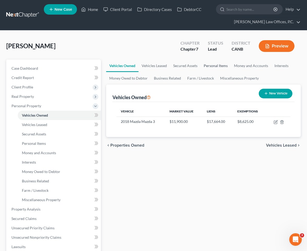
click at [216, 64] on link "Personal Items" at bounding box center [215, 65] width 30 height 13
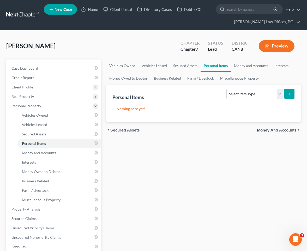
click at [128, 68] on link "Vehicles Owned" at bounding box center [122, 65] width 32 height 13
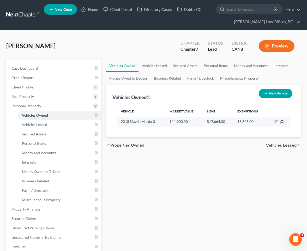
click at [282, 123] on line "button" at bounding box center [282, 122] width 0 height 1
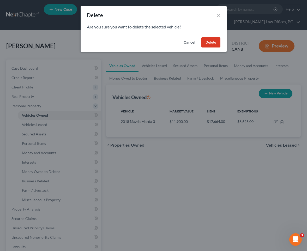
click at [212, 40] on button "Delete" at bounding box center [210, 42] width 19 height 10
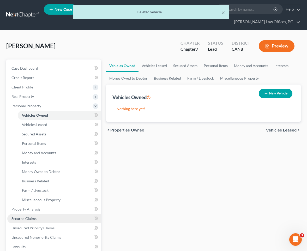
click at [68, 216] on link "Secured Claims" at bounding box center [54, 218] width 94 height 9
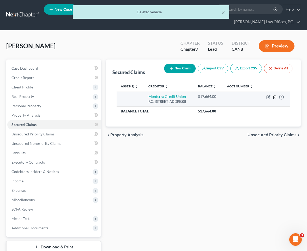
click at [274, 99] on icon "button" at bounding box center [274, 97] width 4 height 4
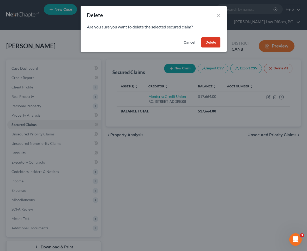
click at [210, 41] on button "Delete" at bounding box center [210, 42] width 19 height 10
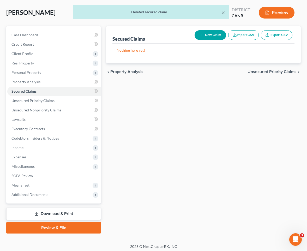
scroll to position [35, 0]
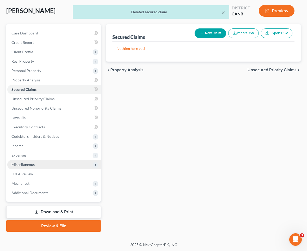
click at [50, 161] on span "Miscellaneous" at bounding box center [54, 164] width 94 height 9
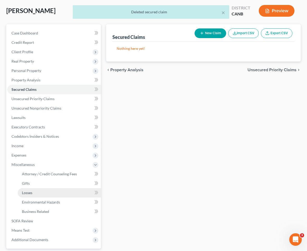
click at [42, 194] on link "Losses" at bounding box center [59, 192] width 83 height 9
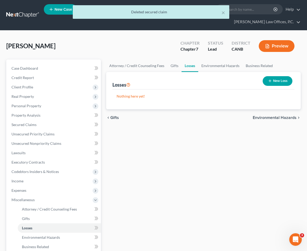
click at [276, 80] on button "New Loss" at bounding box center [278, 81] width 30 height 10
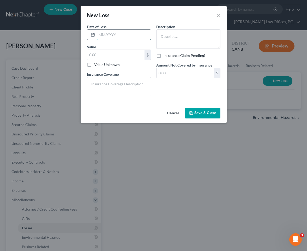
click at [112, 33] on input "text" at bounding box center [124, 35] width 54 height 10
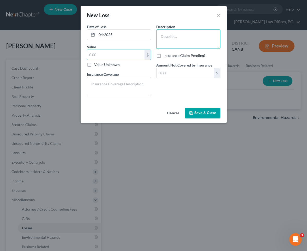
click at [181, 41] on textarea at bounding box center [188, 38] width 64 height 19
click at [183, 37] on textarea "Mazda3 totalled" at bounding box center [188, 38] width 64 height 19
click at [118, 57] on input "text" at bounding box center [115, 55] width 57 height 10
click at [113, 91] on textarea at bounding box center [119, 86] width 64 height 19
click at [195, 36] on textarea "Mazda3 totaled" at bounding box center [188, 38] width 64 height 19
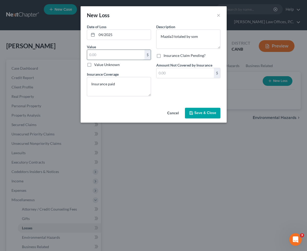
click at [120, 53] on input "text" at bounding box center [115, 55] width 57 height 10
click at [130, 82] on textarea "Insurance paid" at bounding box center [119, 86] width 64 height 19
click at [120, 57] on input "text" at bounding box center [115, 55] width 57 height 10
click at [127, 87] on textarea "Insurance paid" at bounding box center [119, 86] width 64 height 19
click at [163, 71] on input "text" at bounding box center [184, 73] width 57 height 10
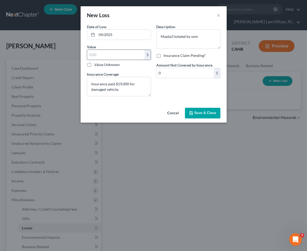
click at [129, 55] on input "text" at bounding box center [115, 55] width 57 height 10
click at [124, 84] on textarea "Insurance paid $19,000 for damaged vehicle." at bounding box center [119, 86] width 64 height 19
click at [122, 91] on textarea "Insurance paid $19,300 for damaged vehicle." at bounding box center [119, 86] width 64 height 19
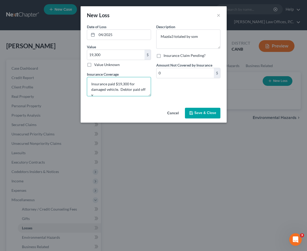
scroll to position [1, 0]
click at [111, 94] on textarea "Insurance paid $19,300 for damaged vehicle. Debtor paid off vehicle loan with f…" at bounding box center [119, 86] width 64 height 19
click at [206, 112] on span "Save & Close" at bounding box center [205, 113] width 22 height 4
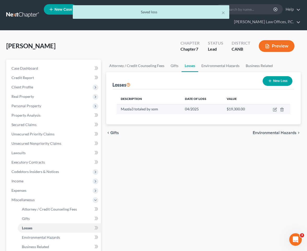
click at [272, 112] on td at bounding box center [275, 109] width 31 height 10
click at [274, 110] on icon "button" at bounding box center [275, 109] width 4 height 4
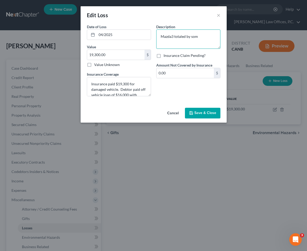
click at [196, 38] on textarea "Mazda3 totaled by som" at bounding box center [188, 38] width 64 height 19
click at [159, 36] on textarea "Mazda3 totaled by som" at bounding box center [188, 38] width 64 height 19
click at [208, 37] on textarea "2018 Mazda3 totaled by som" at bounding box center [188, 38] width 64 height 19
click at [198, 111] on span "Save & Close" at bounding box center [205, 113] width 22 height 4
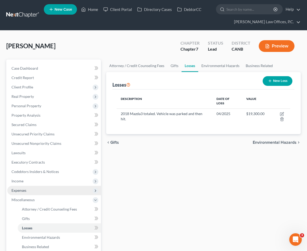
click at [59, 187] on span "Expenses" at bounding box center [54, 190] width 94 height 9
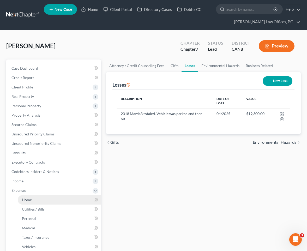
click at [51, 195] on link "Home" at bounding box center [59, 199] width 83 height 9
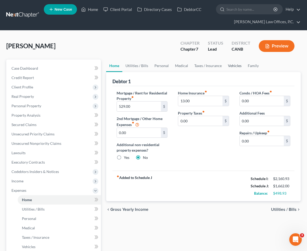
click at [233, 63] on link "Vehicles" at bounding box center [235, 65] width 20 height 13
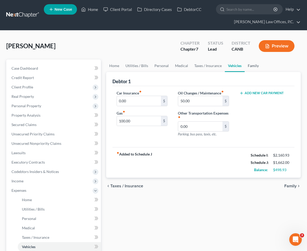
click at [247, 63] on link "Family" at bounding box center [253, 65] width 17 height 13
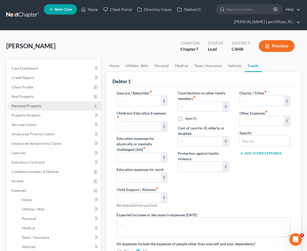
click at [60, 106] on span "Personal Property" at bounding box center [54, 105] width 94 height 9
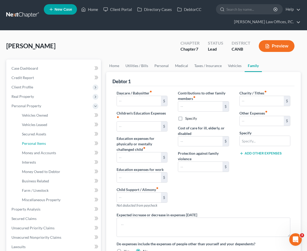
click at [47, 143] on link "Personal Items" at bounding box center [59, 143] width 83 height 9
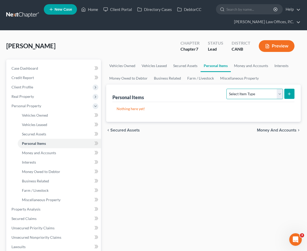
click at [253, 93] on select "Select Item Type Clothing Collectibles Of Value Electronics Firearms Household …" at bounding box center [254, 94] width 56 height 10
click at [245, 92] on select "Select Item Type Clothing Collectibles Of Value Electronics Firearms Household …" at bounding box center [254, 94] width 56 height 10
click at [294, 92] on button "submit" at bounding box center [289, 94] width 10 height 10
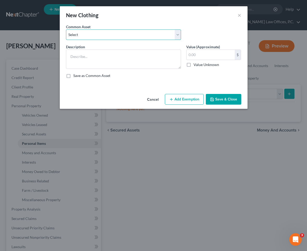
click at [181, 35] on select "Select Clothing" at bounding box center [123, 34] width 115 height 10
click at [198, 51] on input "text" at bounding box center [210, 55] width 48 height 10
click at [191, 100] on button "Add Exemption" at bounding box center [184, 99] width 39 height 11
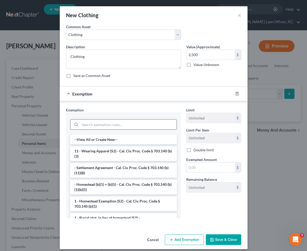
click at [118, 127] on input "search" at bounding box center [128, 124] width 96 height 10
click at [108, 155] on li "11 - Wearing Apparel (S2) - Cal. Civ. Proc. Code § 703.140 (b)(3)" at bounding box center [123, 153] width 107 height 15
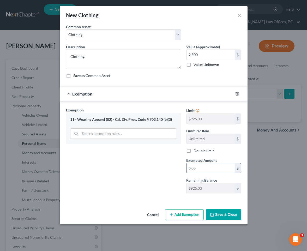
click at [212, 171] on input "text" at bounding box center [210, 168] width 48 height 10
drag, startPoint x: 232, startPoint y: 216, endPoint x: 243, endPoint y: 136, distance: 80.3
click at [232, 216] on button "Save & Close" at bounding box center [223, 214] width 35 height 11
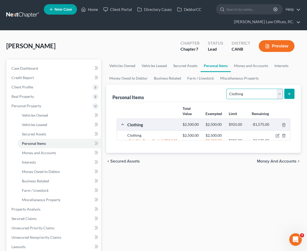
click at [251, 95] on select "Select Item Type Clothing Collectibles Of Value Electronics Firearms Household …" at bounding box center [254, 94] width 56 height 10
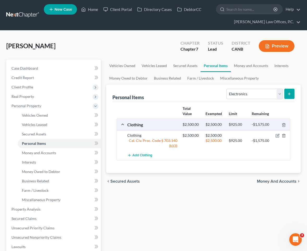
click at [290, 92] on icon "submit" at bounding box center [289, 94] width 4 height 4
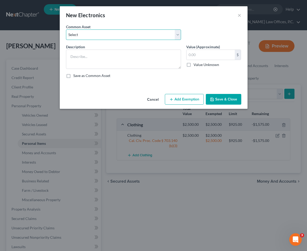
click at [158, 31] on select "Select Electronics" at bounding box center [123, 34] width 115 height 10
click at [202, 51] on input "text" at bounding box center [210, 55] width 48 height 10
click at [182, 96] on button "Add Exemption" at bounding box center [184, 99] width 39 height 11
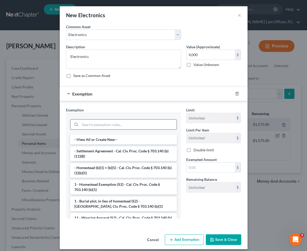
click at [109, 124] on input "search" at bounding box center [128, 124] width 96 height 10
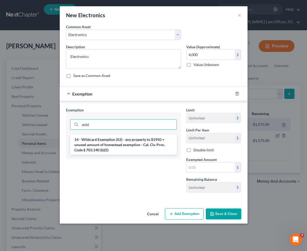
click at [105, 156] on div "14 - Wildcard Exemption (S2) - any property to $1950 + unused amount of homeste…" at bounding box center [123, 147] width 115 height 24
click at [111, 147] on li "14 - Wildcard Exemption (S2) - any property to $1950 + unused amount of homeste…" at bounding box center [123, 145] width 107 height 20
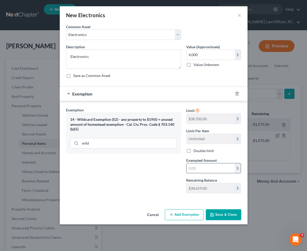
click at [199, 171] on input "text" at bounding box center [210, 168] width 48 height 10
click at [221, 220] on div "Cancel Add Exemption Save & Close" at bounding box center [154, 215] width 188 height 17
drag, startPoint x: 221, startPoint y: 219, endPoint x: 222, endPoint y: 213, distance: 6.0
click at [222, 219] on button "Save & Close" at bounding box center [223, 214] width 35 height 11
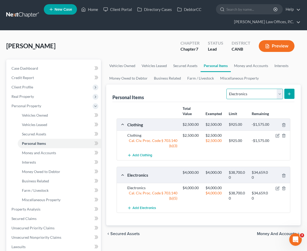
click at [246, 95] on select "Select Item Type Clothing Collectibles Of Value Electronics Firearms Household …" at bounding box center [254, 94] width 56 height 10
click at [292, 92] on button "submit" at bounding box center [289, 94] width 10 height 10
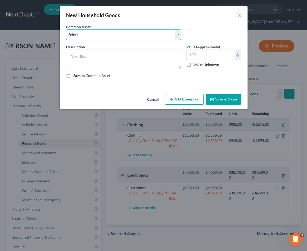
click at [152, 34] on select "Select Household Goods and Furniture" at bounding box center [123, 34] width 115 height 10
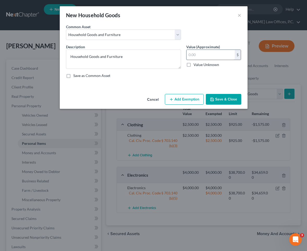
click at [205, 51] on input "text" at bounding box center [210, 55] width 48 height 10
click at [185, 94] on button "Add Exemption" at bounding box center [184, 99] width 39 height 11
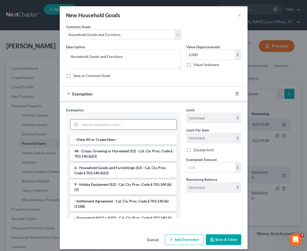
click at [114, 124] on input "search" at bounding box center [128, 124] width 96 height 10
click at [113, 163] on li "6 - Household Goods and Furnishings (S2) - Cal. Civ. Proc. Code § 703.140 (b)(3)" at bounding box center [123, 170] width 107 height 15
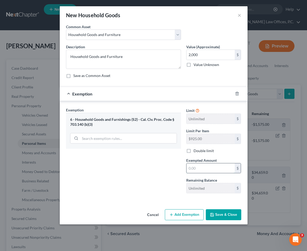
click at [213, 168] on input "text" at bounding box center [210, 168] width 48 height 10
click at [236, 216] on button "Save & Close" at bounding box center [223, 214] width 35 height 11
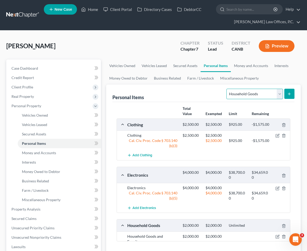
click at [261, 94] on select "Select Item Type Clothing Collectibles Of Value Electronics Firearms Household …" at bounding box center [254, 94] width 56 height 10
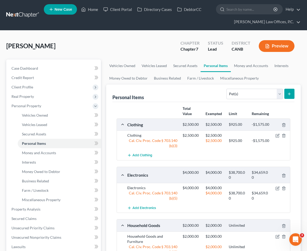
click at [288, 92] on icon "submit" at bounding box center [289, 94] width 4 height 4
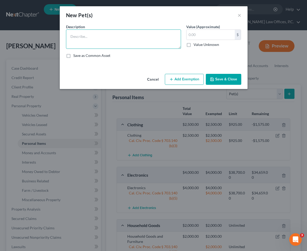
click at [135, 39] on textarea at bounding box center [123, 38] width 115 height 19
click at [218, 75] on button "Save & Close" at bounding box center [223, 79] width 35 height 11
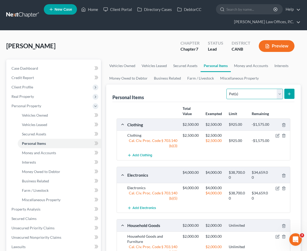
click at [232, 90] on select "Select Item Type Clothing Collectibles Of Value Electronics Firearms Household …" at bounding box center [254, 94] width 56 height 10
click at [262, 61] on link "Money and Accounts" at bounding box center [251, 65] width 40 height 13
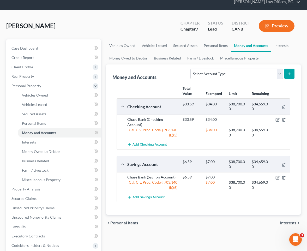
scroll to position [21, 0]
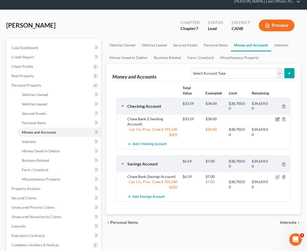
click at [276, 119] on icon "button" at bounding box center [277, 119] width 4 height 4
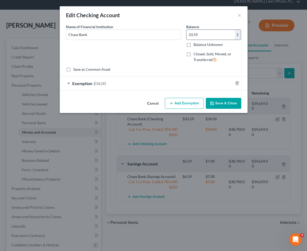
click at [213, 34] on input "33.59" at bounding box center [210, 35] width 48 height 10
click at [167, 87] on div "Exemption $34.00" at bounding box center [146, 83] width 173 height 14
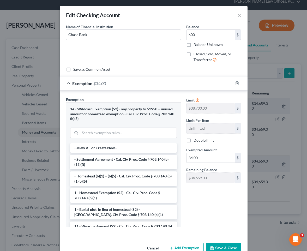
click at [203, 163] on div "Limit $38,700.00 $ Limit Per Item Unlimited $ Double limit Exempted Amount * 34…" at bounding box center [214, 142] width 60 height 90
click at [203, 161] on input "34.00" at bounding box center [210, 158] width 48 height 10
click at [203, 158] on input "34.00" at bounding box center [210, 158] width 48 height 10
click at [218, 242] on div "Cancel Add Exemption Save & Close" at bounding box center [154, 248] width 188 height 17
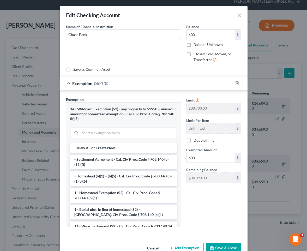
click at [216, 245] on button "Save & Close" at bounding box center [223, 247] width 35 height 11
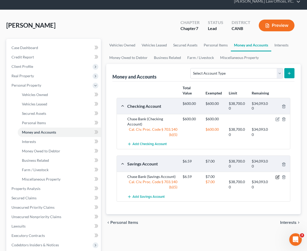
click at [278, 177] on icon "button" at bounding box center [277, 177] width 4 height 4
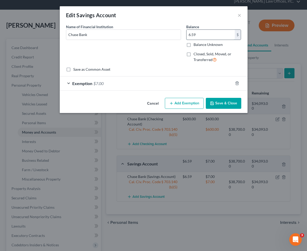
click at [197, 33] on input "6.59" at bounding box center [210, 35] width 48 height 10
click at [217, 101] on button "Save & Close" at bounding box center [223, 103] width 35 height 11
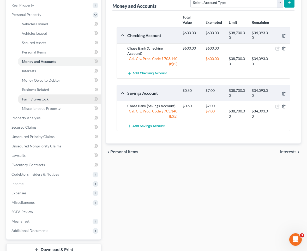
scroll to position [129, 0]
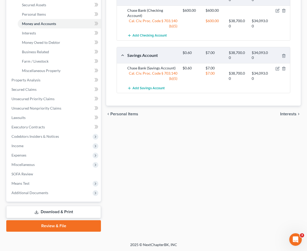
click at [78, 211] on link "Download & Print" at bounding box center [53, 212] width 95 height 12
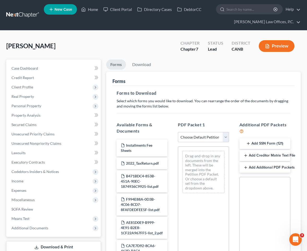
click at [215, 133] on select "Choose Default Petition PDF Packet Complete Bankruptcy Petition (all forms and …" at bounding box center [203, 137] width 51 height 10
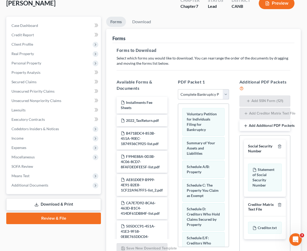
scroll to position [92, 0]
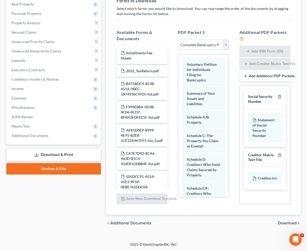
click at [284, 223] on span "Download" at bounding box center [287, 223] width 19 height 4
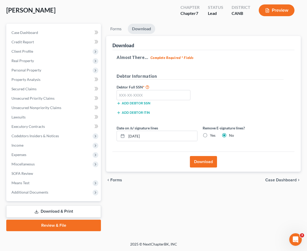
scroll to position [35, 0]
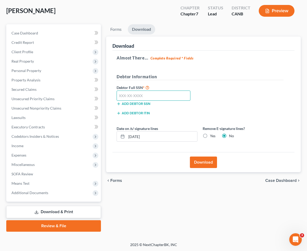
click at [161, 90] on input "text" at bounding box center [154, 95] width 74 height 10
click at [161, 135] on input "[DATE]" at bounding box center [161, 136] width 71 height 10
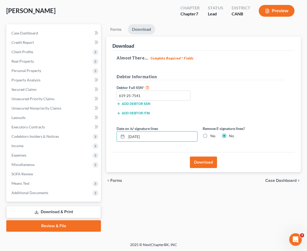
click at [198, 162] on button "Download" at bounding box center [203, 161] width 27 height 11
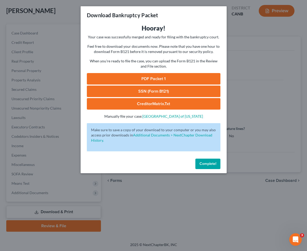
click at [161, 80] on link "PDF Packet 1" at bounding box center [153, 78] width 133 height 11
click at [127, 92] on link "SSN (Form B121)" at bounding box center [153, 91] width 133 height 11
click at [211, 165] on span "Complete!" at bounding box center [207, 163] width 17 height 4
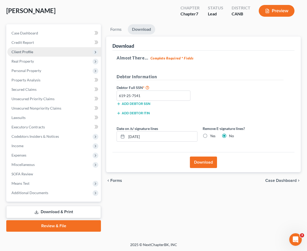
click at [57, 52] on span "Client Profile" at bounding box center [54, 51] width 94 height 9
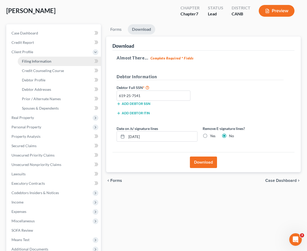
click at [60, 60] on link "Filing Information" at bounding box center [59, 61] width 83 height 9
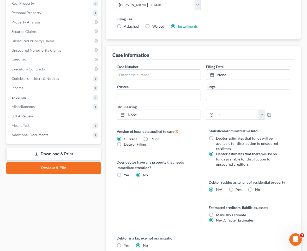
scroll to position [150, 0]
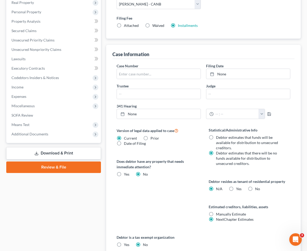
click at [236, 188] on label "Yes Yes" at bounding box center [238, 188] width 5 height 5
click at [238, 188] on input "Yes Yes" at bounding box center [239, 187] width 3 height 3
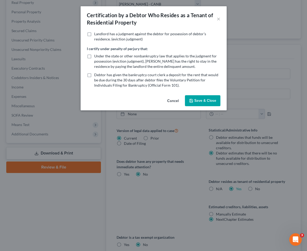
click at [204, 100] on button "Save & Close" at bounding box center [202, 100] width 35 height 11
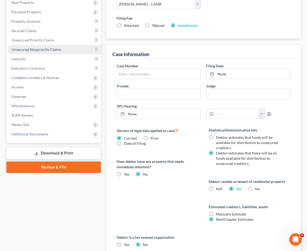
click at [43, 50] on span "Unsecured Nonpriority Claims" at bounding box center [36, 49] width 50 height 4
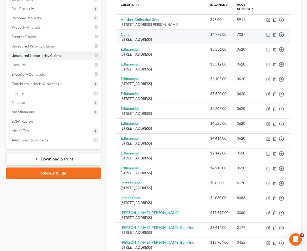
scroll to position [111, 0]
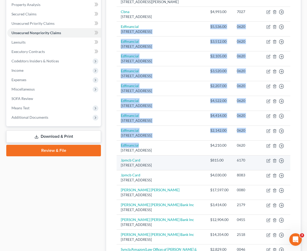
drag, startPoint x: 177, startPoint y: 31, endPoint x: 186, endPoint y: 164, distance: 133.3
click at [173, 151] on tbody "Amsher Collection Serv [STREET_ADDRESS][PERSON_NAME] $98.00 5911 Move to D Move…" at bounding box center [204, 148] width 174 height 312
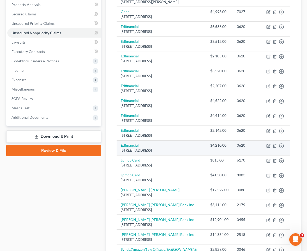
click at [217, 148] on div "$4,210.00" at bounding box center [219, 145] width 18 height 5
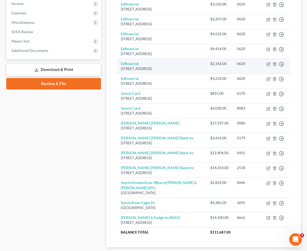
scroll to position [207, 0]
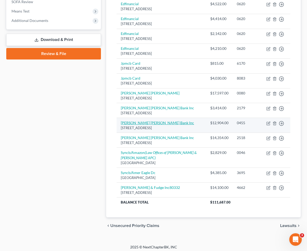
click at [143, 125] on link "[PERSON_NAME] [PERSON_NAME] Bank Inc" at bounding box center [157, 122] width 73 height 4
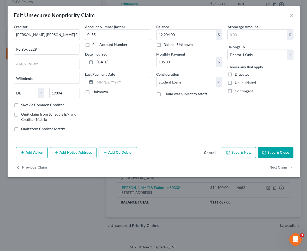
click at [106, 148] on button "Add Co-Debtor" at bounding box center [118, 152] width 39 height 11
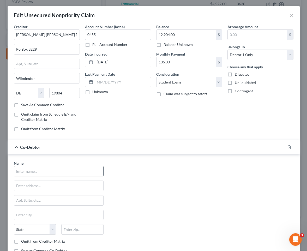
click at [73, 171] on input "text" at bounding box center [58, 171] width 89 height 10
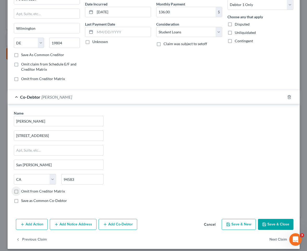
scroll to position [54, 0]
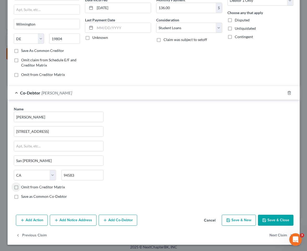
click at [278, 220] on button "Save & Close" at bounding box center [275, 220] width 35 height 11
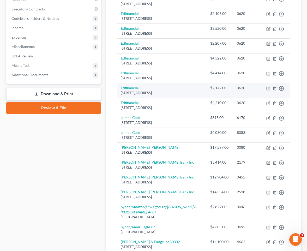
scroll to position [115, 0]
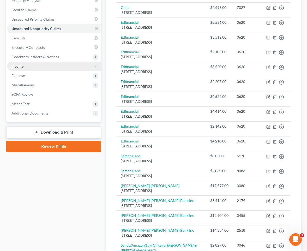
click at [46, 67] on span "Income" at bounding box center [54, 66] width 94 height 9
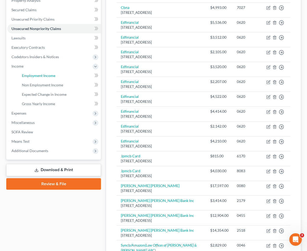
click at [45, 75] on span "Employment Income" at bounding box center [38, 75] width 33 height 4
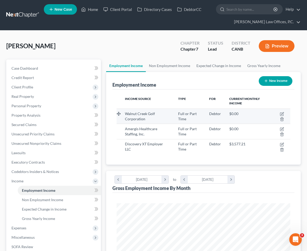
scroll to position [87, 184]
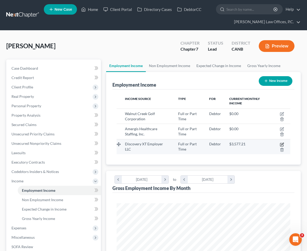
click at [282, 144] on icon "button" at bounding box center [282, 144] width 4 height 4
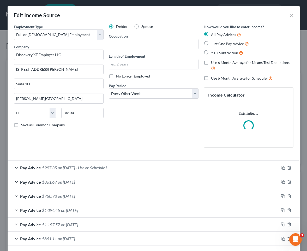
scroll to position [4, 0]
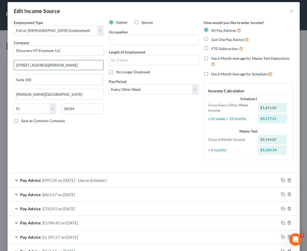
click at [61, 67] on input "[STREET_ADDRESS][PERSON_NAME]" at bounding box center [58, 65] width 89 height 10
click at [62, 54] on input "Discovery XT Employer LLC" at bounding box center [59, 50] width 90 height 10
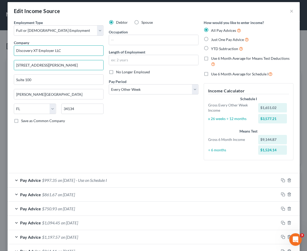
click at [62, 54] on input "Discovery XT Employer LLC" at bounding box center [59, 50] width 90 height 10
click at [62, 50] on input "Discovery XT Employer LLC" at bounding box center [59, 50] width 90 height 10
click at [52, 66] on input "[STREET_ADDRESS][PERSON_NAME]" at bounding box center [58, 65] width 89 height 10
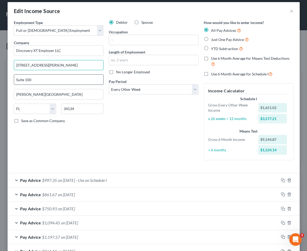
paste input "[STREET_ADDRESS],"
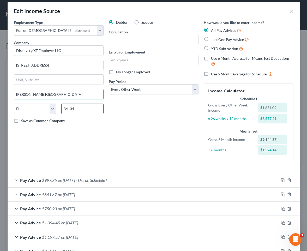
drag, startPoint x: 72, startPoint y: 114, endPoint x: 82, endPoint y: 110, distance: 10.6
click at [72, 114] on div "State [US_STATE] AK AR AZ CA CO CT DE DC [GEOGRAPHIC_DATA] [GEOGRAPHIC_DATA] GU…" at bounding box center [58, 111] width 95 height 15
drag, startPoint x: 82, startPoint y: 110, endPoint x: 77, endPoint y: 110, distance: 5.7
click at [77, 110] on input "34134" at bounding box center [82, 109] width 42 height 10
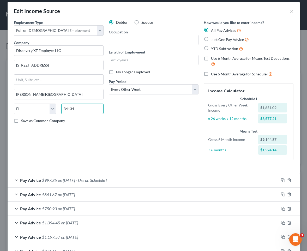
click at [77, 110] on input "34134" at bounding box center [82, 109] width 42 height 10
paste input "94583"
click at [139, 37] on input "text" at bounding box center [153, 40] width 89 height 10
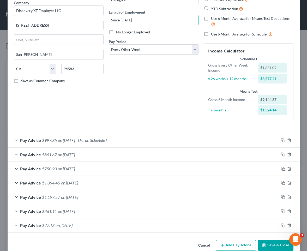
scroll to position [54, 0]
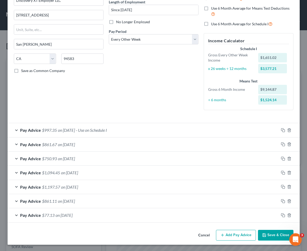
click at [129, 133] on div "Pay Advice $997.35 on [DATE] - Use on Schedule I" at bounding box center [143, 130] width 271 height 14
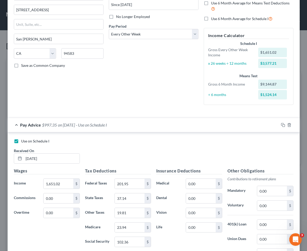
scroll to position [53, 0]
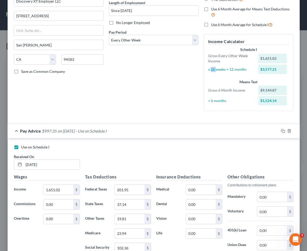
drag, startPoint x: 211, startPoint y: 69, endPoint x: 216, endPoint y: 69, distance: 5.2
click at [216, 69] on div "x 26 weeks ÷ 12 months" at bounding box center [230, 69] width 50 height 5
drag, startPoint x: 262, startPoint y: 70, endPoint x: 277, endPoint y: 70, distance: 14.9
click at [277, 70] on div "$3,577.21" at bounding box center [272, 69] width 29 height 9
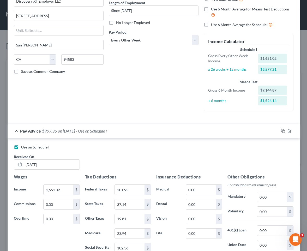
click at [185, 75] on div "Debtor Spouse Occupation Caregiver Length of Employment Since [DATE] No Longer …" at bounding box center [153, 43] width 95 height 144
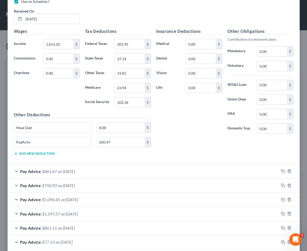
scroll to position [226, 0]
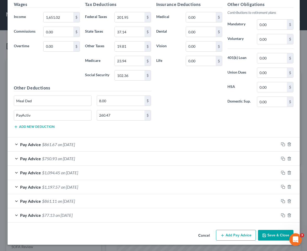
click at [265, 233] on icon "button" at bounding box center [264, 235] width 4 height 4
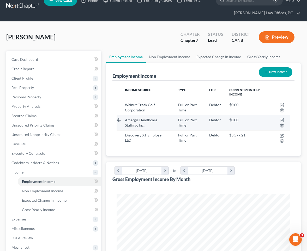
scroll to position [12, 0]
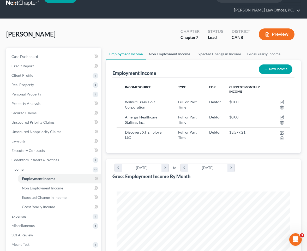
click at [175, 56] on link "Non Employment Income" at bounding box center [169, 54] width 47 height 13
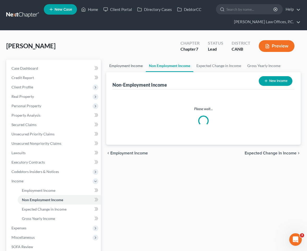
click at [127, 66] on link "Employment Income" at bounding box center [126, 65] width 40 height 13
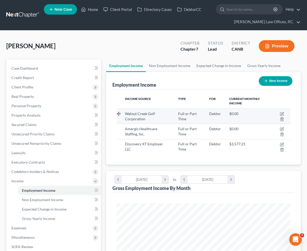
scroll to position [87, 184]
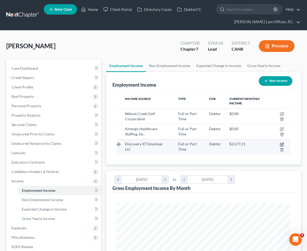
click at [283, 144] on icon "button" at bounding box center [282, 144] width 4 height 4
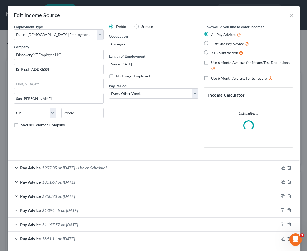
click at [149, 165] on div "Pay Advice $997.35 on [DATE] - Use on Schedule I" at bounding box center [143, 168] width 271 height 14
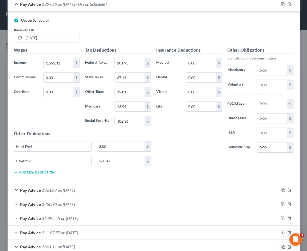
scroll to position [197, 0]
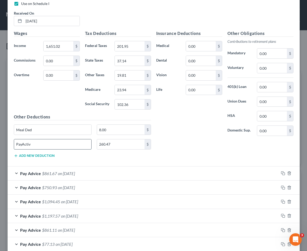
click at [81, 146] on input "PayActiv" at bounding box center [52, 144] width 77 height 10
click at [104, 146] on input "260.47" at bounding box center [120, 144] width 47 height 10
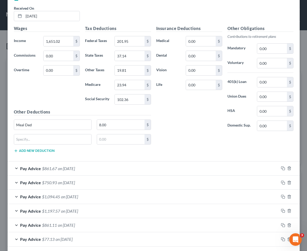
scroll to position [226, 0]
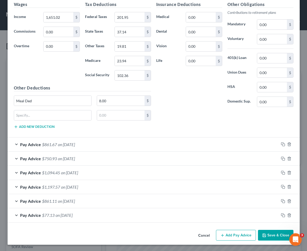
click at [268, 232] on button "Save & Close" at bounding box center [275, 235] width 35 height 11
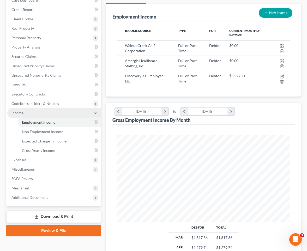
scroll to position [70, 0]
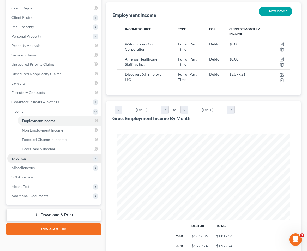
click at [42, 156] on span "Expenses" at bounding box center [54, 158] width 94 height 9
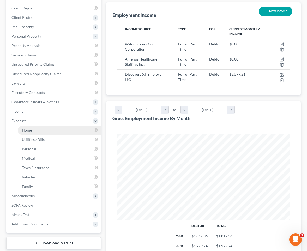
click at [61, 131] on link "Home" at bounding box center [59, 129] width 83 height 9
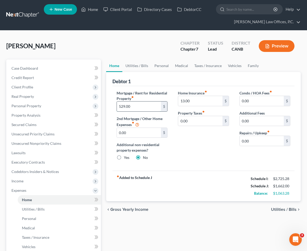
click at [137, 106] on input "529.00" at bounding box center [139, 106] width 44 height 10
click at [139, 64] on link "Utilities / Bills" at bounding box center [136, 65] width 29 height 13
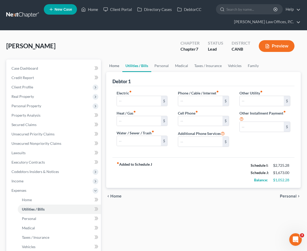
click at [109, 64] on link "Home" at bounding box center [114, 65] width 16 height 13
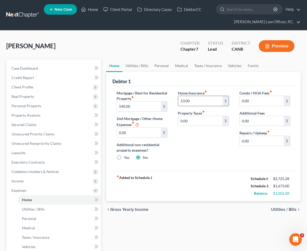
click at [196, 98] on input "13.00" at bounding box center [200, 101] width 44 height 10
click at [140, 64] on link "Utilities / Bills" at bounding box center [136, 65] width 29 height 13
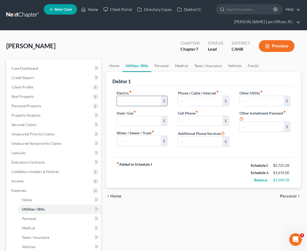
click at [147, 104] on input "text" at bounding box center [139, 101] width 44 height 10
click at [161, 67] on link "Personal" at bounding box center [161, 65] width 21 height 13
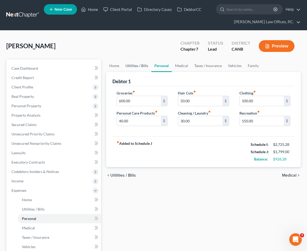
click at [138, 66] on link "Utilities / Bills" at bounding box center [136, 65] width 29 height 13
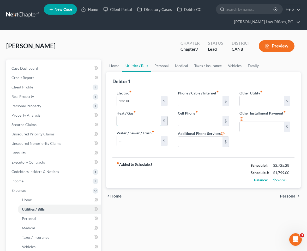
click at [138, 118] on input "text" at bounding box center [139, 121] width 44 height 10
click at [165, 64] on link "Personal" at bounding box center [161, 65] width 21 height 13
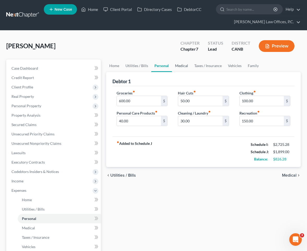
click at [175, 63] on link "Medical" at bounding box center [181, 65] width 19 height 13
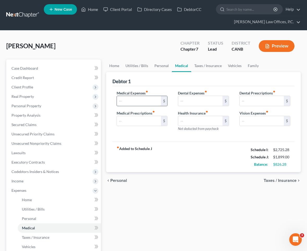
click at [144, 101] on input "text" at bounding box center [139, 101] width 44 height 10
click at [138, 120] on input "text" at bounding box center [139, 121] width 44 height 10
click at [126, 124] on input "20" at bounding box center [139, 121] width 44 height 10
click at [210, 66] on link "Taxes / Insurance" at bounding box center [208, 65] width 34 height 13
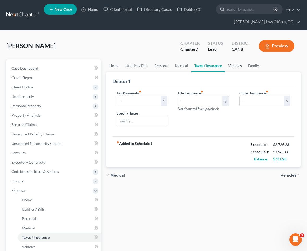
click at [234, 67] on link "Vehicles" at bounding box center [235, 65] width 20 height 13
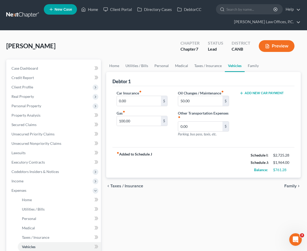
click at [244, 93] on button "Add New Car Payment" at bounding box center [261, 93] width 44 height 4
click at [248, 101] on input "text" at bounding box center [259, 101] width 39 height 10
click at [250, 66] on link "Family" at bounding box center [253, 65] width 17 height 13
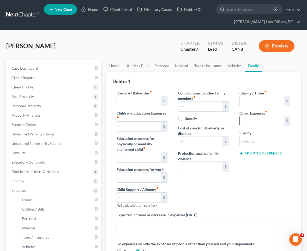
click at [257, 119] on input "text" at bounding box center [262, 121] width 44 height 10
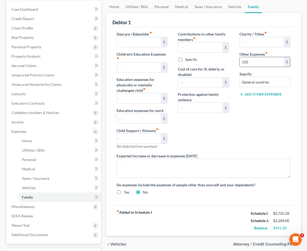
scroll to position [56, 0]
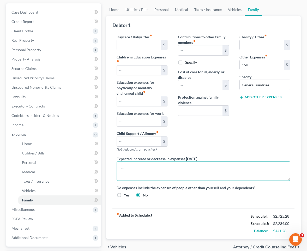
click at [212, 164] on textarea at bounding box center [204, 170] width 174 height 19
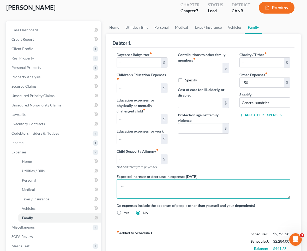
scroll to position [38, 0]
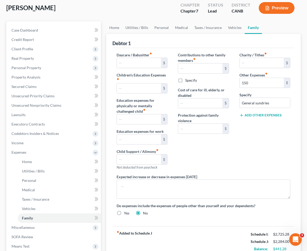
click at [250, 115] on button "Add Other Expenses" at bounding box center [260, 115] width 42 height 4
click at [254, 122] on input "text" at bounding box center [262, 123] width 44 height 10
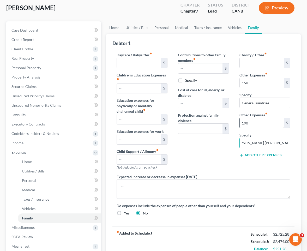
scroll to position [0, 0]
click at [158, 28] on link "Personal" at bounding box center [161, 27] width 21 height 13
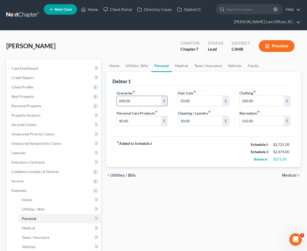
click at [129, 98] on input "600.00" at bounding box center [139, 101] width 44 height 10
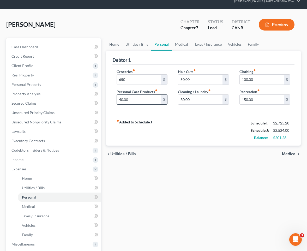
scroll to position [31, 0]
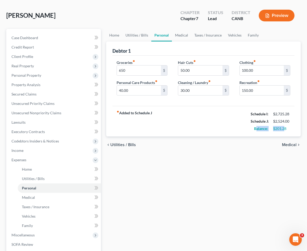
drag, startPoint x: 257, startPoint y: 129, endPoint x: 286, endPoint y: 130, distance: 29.8
click at [285, 130] on div "Balance: $201.28" at bounding box center [270, 128] width 45 height 7
click at [288, 130] on div "$201.28" at bounding box center [281, 128] width 17 height 5
drag, startPoint x: 288, startPoint y: 127, endPoint x: 273, endPoint y: 128, distance: 14.1
click at [273, 128] on div "$201.28" at bounding box center [281, 128] width 17 height 5
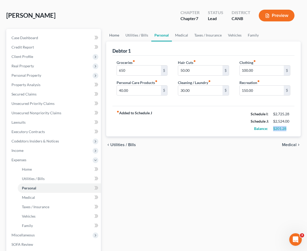
click at [115, 35] on link "Home" at bounding box center [114, 35] width 16 height 13
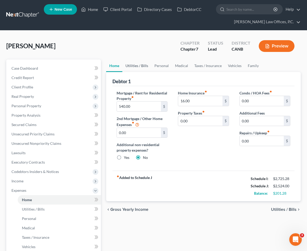
click at [138, 68] on link "Utilities / Bills" at bounding box center [136, 65] width 29 height 13
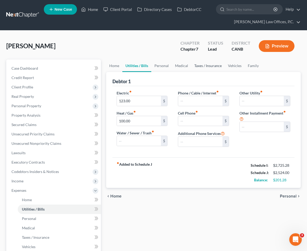
click at [208, 66] on link "Taxes / Insurance" at bounding box center [208, 65] width 34 height 13
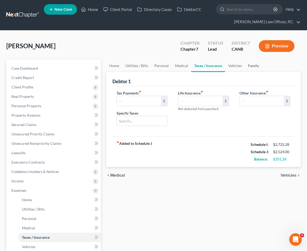
click at [251, 66] on link "Family" at bounding box center [253, 65] width 17 height 13
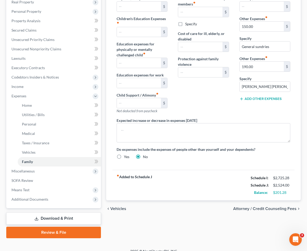
scroll to position [101, 0]
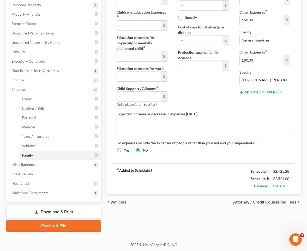
click at [245, 201] on span "Attorney / Credit Counseling Fees" at bounding box center [264, 202] width 63 height 4
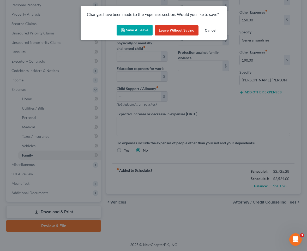
click at [135, 24] on div "Save & Leave Leave without Saving Cancel" at bounding box center [154, 31] width 146 height 17
click at [130, 29] on button "Save & Leave" at bounding box center [135, 30] width 36 height 11
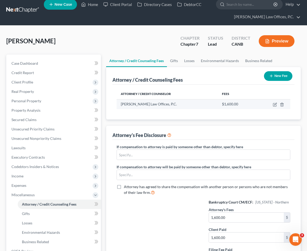
scroll to position [7, 0]
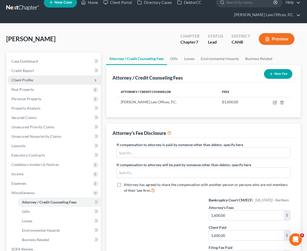
click at [53, 80] on span "Client Profile" at bounding box center [54, 79] width 94 height 9
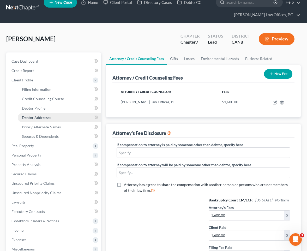
click at [65, 118] on link "Debtor Addresses" at bounding box center [59, 117] width 83 height 9
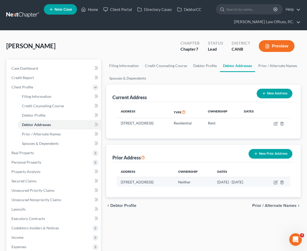
click at [281, 180] on td at bounding box center [275, 182] width 29 height 10
click at [278, 180] on icon "button" at bounding box center [275, 182] width 4 height 4
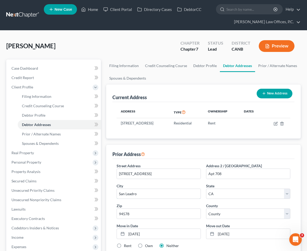
click at [131, 194] on input "San Leadro" at bounding box center [159, 194] width 84 height 10
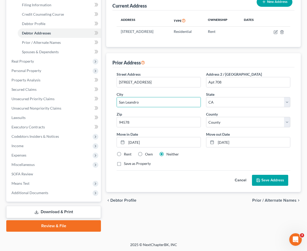
click at [267, 178] on button "Save Address" at bounding box center [270, 180] width 36 height 11
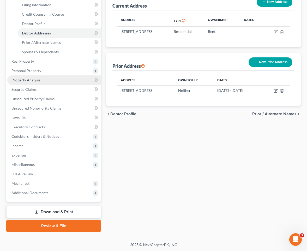
click at [45, 82] on link "Property Analysis" at bounding box center [54, 79] width 94 height 9
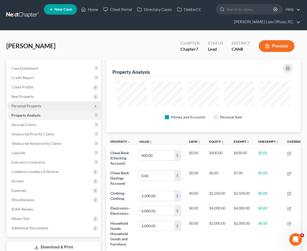
scroll to position [73, 194]
click at [44, 106] on span "Personal Property" at bounding box center [54, 105] width 94 height 9
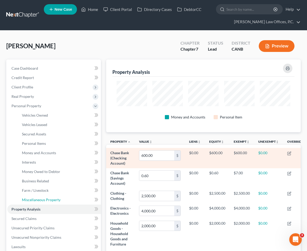
click at [46, 198] on span "Miscellaneous Property" at bounding box center [41, 199] width 39 height 4
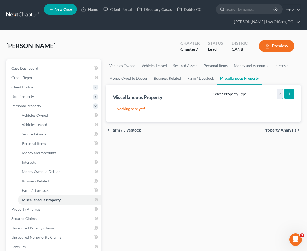
click at [229, 92] on select "Select Property Type Assigned for Creditor Benefit [DATE] Holding for Another N…" at bounding box center [247, 94] width 72 height 10
click at [291, 93] on button "submit" at bounding box center [289, 94] width 10 height 10
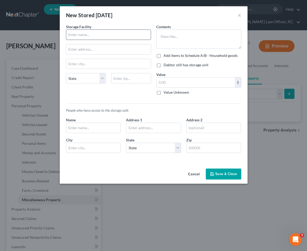
click at [112, 35] on input "text" at bounding box center [108, 35] width 84 height 10
click at [84, 130] on input "text" at bounding box center [93, 128] width 54 height 10
click at [98, 32] on input "text" at bounding box center [108, 35] width 84 height 10
click at [105, 33] on input "Public Storage" at bounding box center [108, 35] width 84 height 10
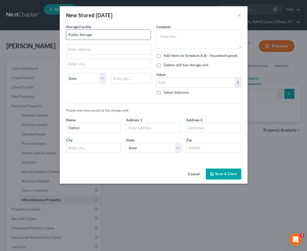
click at [105, 33] on input "Public Storage" at bounding box center [108, 35] width 84 height 10
paste input "Extra Space"
paste input "[STREET_ADDRESS]"
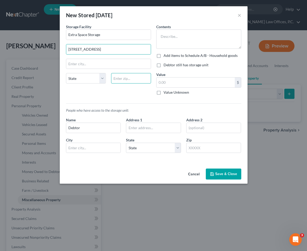
click at [131, 79] on input "text" at bounding box center [131, 78] width 40 height 10
paste input "94583"
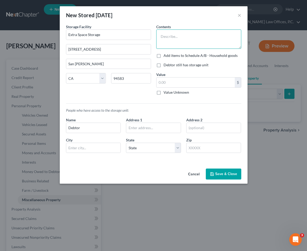
click at [176, 42] on textarea at bounding box center [198, 38] width 85 height 19
click at [188, 37] on textarea "Household goods, clothing" at bounding box center [198, 38] width 85 height 19
click at [230, 37] on textarea "Household goods and furniture, clothing" at bounding box center [198, 38] width 85 height 19
click at [185, 81] on input "text" at bounding box center [195, 82] width 78 height 10
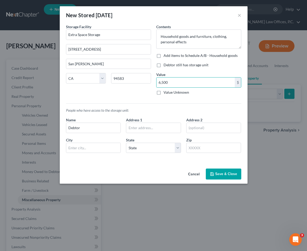
click at [225, 173] on button "Save & Close" at bounding box center [223, 173] width 35 height 11
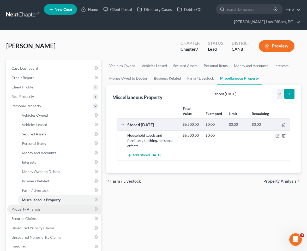
click at [72, 210] on link "Property Analysis" at bounding box center [54, 208] width 94 height 9
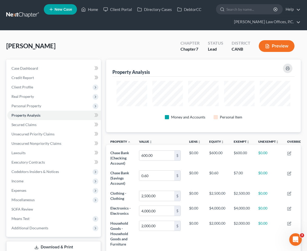
scroll to position [73, 194]
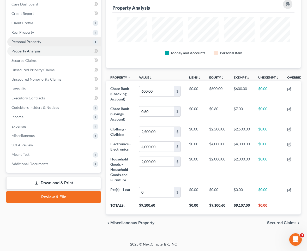
click at [35, 39] on span "Personal Property" at bounding box center [26, 41] width 30 height 4
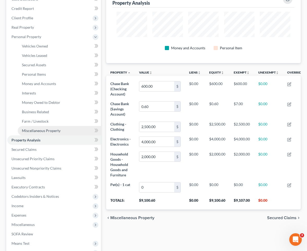
click at [42, 128] on span "Miscellaneous Property" at bounding box center [41, 130] width 39 height 4
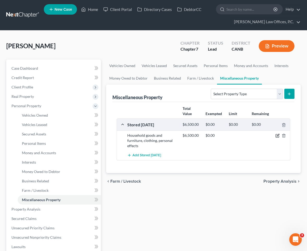
click at [276, 137] on icon "button" at bounding box center [277, 135] width 4 height 4
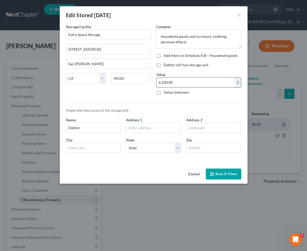
click at [179, 81] on input "6,500.00" at bounding box center [195, 82] width 78 height 10
click at [224, 173] on button "Save & Close" at bounding box center [223, 173] width 35 height 11
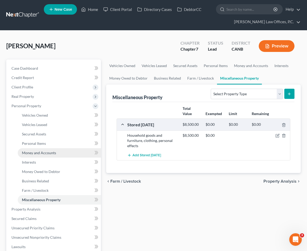
click at [42, 157] on link "Money and Accounts" at bounding box center [59, 152] width 83 height 9
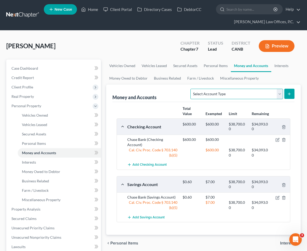
click at [222, 98] on select "Select Account Type Brokerage Cash on Hand Certificates of Deposit Checking Acc…" at bounding box center [236, 94] width 92 height 10
click at [294, 86] on div "Money and Accounts Select Account Type Brokerage Cash on Hand Certificates of D…" at bounding box center [203, 159] width 194 height 150
click at [291, 92] on button "submit" at bounding box center [289, 94] width 10 height 10
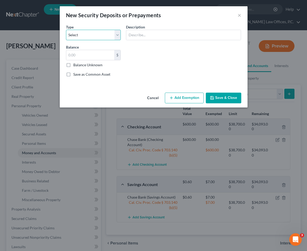
click at [98, 30] on select "Select Electric Gas Heating Oil Security Deposit On Rental Unit Prepaid Rent Te…" at bounding box center [93, 35] width 55 height 10
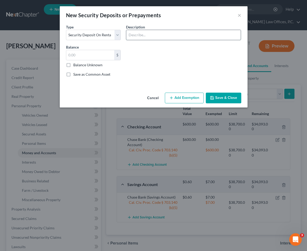
click at [144, 33] on input "text" at bounding box center [183, 35] width 114 height 10
click at [179, 95] on button "Add Exemption" at bounding box center [184, 98] width 39 height 11
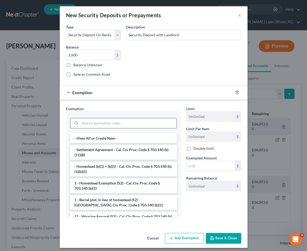
click at [104, 121] on input "search" at bounding box center [128, 123] width 96 height 10
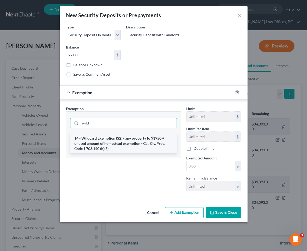
click at [104, 143] on li "14 - Wildcard Exemption (S2) - any property to $1950 + unused amount of homeste…" at bounding box center [123, 143] width 107 height 20
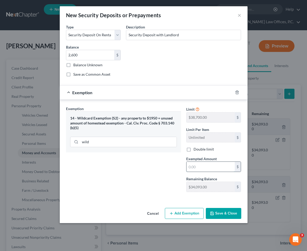
click at [199, 165] on input "text" at bounding box center [210, 167] width 48 height 10
click at [221, 218] on button "Save & Close" at bounding box center [223, 213] width 35 height 11
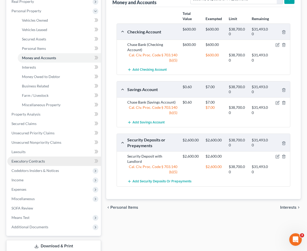
scroll to position [99, 0]
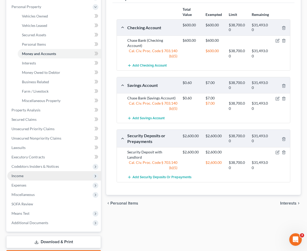
click at [43, 176] on span "Income" at bounding box center [54, 175] width 94 height 9
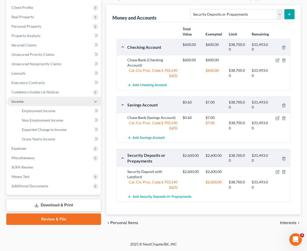
scroll to position [74, 0]
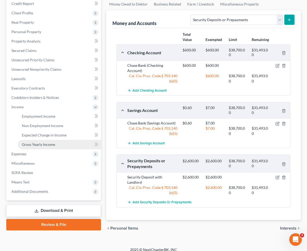
click at [51, 144] on span "Gross Yearly Income" at bounding box center [38, 144] width 33 height 4
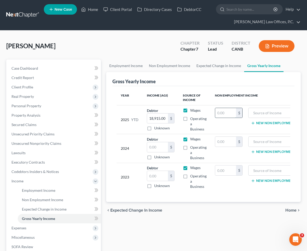
click at [224, 112] on input "text" at bounding box center [225, 113] width 21 height 10
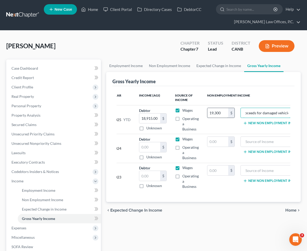
scroll to position [0, 22]
click at [290, 208] on span "Home" at bounding box center [290, 210] width 11 height 4
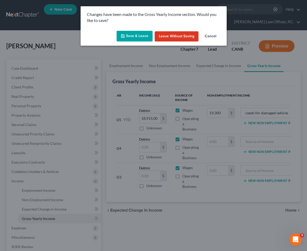
scroll to position [0, 0]
click at [134, 42] on div "Save & Leave Leave without Saving Cancel" at bounding box center [154, 37] width 146 height 17
click at [137, 37] on button "Save & Leave" at bounding box center [135, 36] width 36 height 11
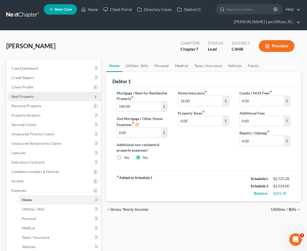
click at [41, 98] on span "Real Property" at bounding box center [54, 96] width 94 height 9
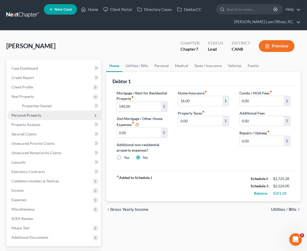
click at [36, 116] on span "Personal Property" at bounding box center [26, 115] width 30 height 4
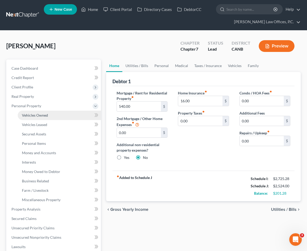
click at [43, 118] on link "Vehicles Owned" at bounding box center [59, 115] width 83 height 9
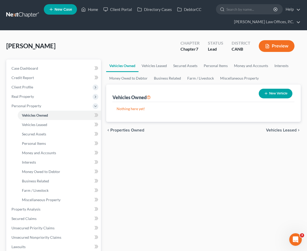
click at [270, 93] on button "New Vehicle" at bounding box center [276, 94] width 34 height 10
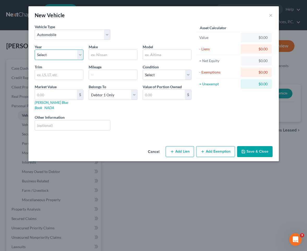
click at [64, 52] on select "Select 2026 2025 2024 2023 2022 2021 2020 2019 2018 2017 2016 2015 2014 2013 20…" at bounding box center [59, 55] width 49 height 10
click at [111, 56] on input "text" at bounding box center [113, 55] width 48 height 10
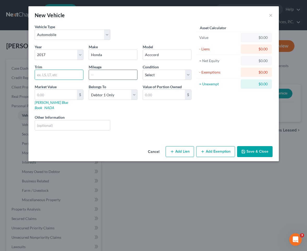
click at [111, 73] on input "text" at bounding box center [113, 75] width 48 height 10
click at [166, 80] on select "Select Excellent Very Good Good Fair Poor" at bounding box center [167, 75] width 49 height 10
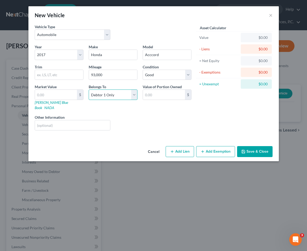
click at [121, 93] on select "Select Debtor 1 Only Debtor 2 Only Debtor 1 And Debtor 2 Only At Least One Of T…" at bounding box center [113, 94] width 49 height 10
click at [130, 99] on select "Select Debtor 1 Only Debtor 2 Only Debtor 1 And Debtor 2 Only At Least One Of T…" at bounding box center [113, 94] width 49 height 10
click at [149, 94] on input "text" at bounding box center [164, 95] width 42 height 10
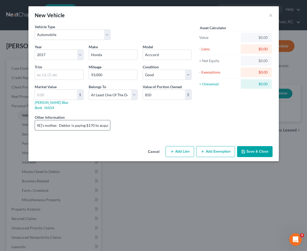
scroll to position [0, 79]
click at [50, 120] on input "value per [DOMAIN_NAME]. Vehicle is financed by [PERSON_NAME]'s mother. Debtor …" at bounding box center [72, 125] width 75 height 10
click at [258, 146] on button "Save & Close" at bounding box center [254, 151] width 35 height 11
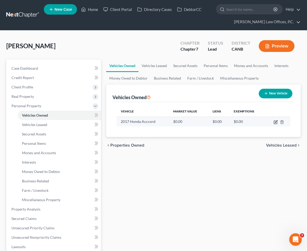
click at [274, 121] on icon "button" at bounding box center [275, 122] width 4 height 4
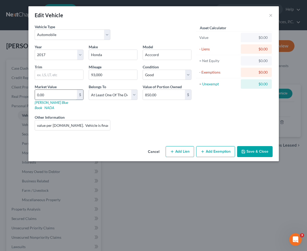
click at [62, 94] on input "0.00" at bounding box center [56, 95] width 42 height 10
click at [167, 98] on input "14,230.00" at bounding box center [164, 95] width 42 height 10
click at [211, 146] on button "Add Exemption" at bounding box center [215, 151] width 39 height 11
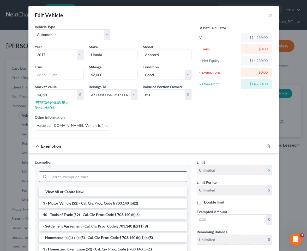
click at [111, 169] on div at bounding box center [113, 176] width 148 height 14
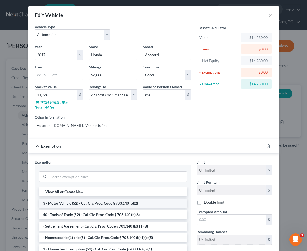
click at [94, 201] on li "3 - Motor Vehicle (S2) - Cal. Civ. Proc. Code § 703.140 (b)(2)" at bounding box center [113, 202] width 148 height 9
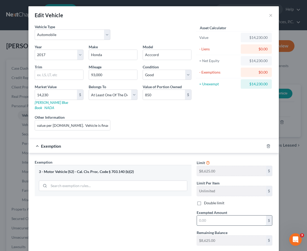
click at [203, 215] on input "text" at bounding box center [231, 220] width 69 height 10
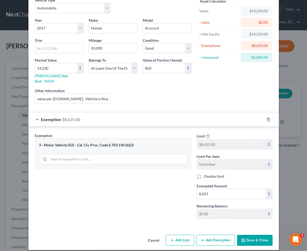
click at [228, 235] on button "Add Exemption" at bounding box center [215, 240] width 39 height 11
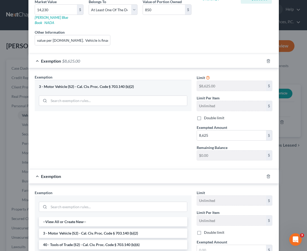
scroll to position [103, 0]
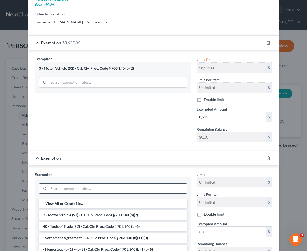
click at [126, 185] on input "search" at bounding box center [118, 189] width 138 height 10
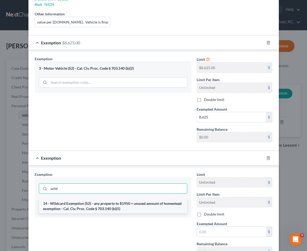
click at [112, 199] on li "14 - Wildcard Exemption (S2) - any property to $1950 + unused amount of homeste…" at bounding box center [113, 206] width 148 height 15
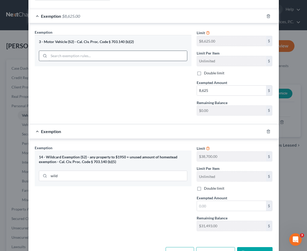
scroll to position [142, 0]
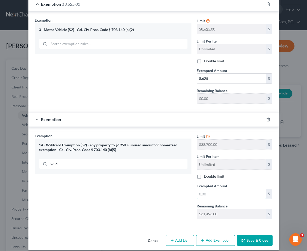
click at [229, 191] on input "text" at bounding box center [231, 194] width 69 height 10
click at [253, 235] on button "Save & Close" at bounding box center [254, 240] width 35 height 11
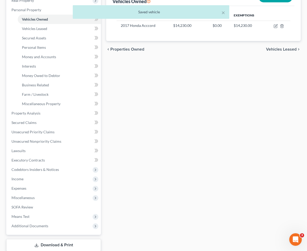
scroll to position [0, 0]
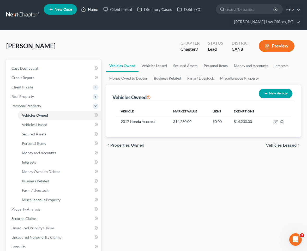
click at [89, 7] on link "Home" at bounding box center [89, 9] width 22 height 9
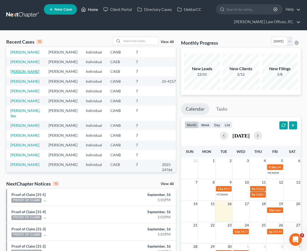
scroll to position [20, 0]
click at [22, 133] on link "[PERSON_NAME]" at bounding box center [24, 135] width 29 height 4
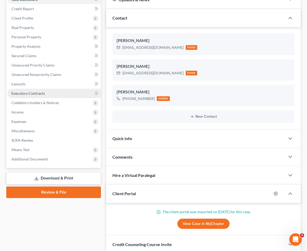
scroll to position [94, 0]
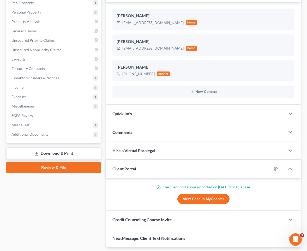
click at [60, 151] on link "Download & Print" at bounding box center [53, 153] width 95 height 12
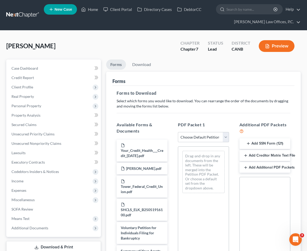
click at [258, 137] on div "Additional PDF Packets Add SSN Form (121) Add Creditor Matrix Text File Add Add…" at bounding box center [264, 208] width 61 height 183
click at [255, 144] on button "Add SSN Form (121)" at bounding box center [264, 143] width 51 height 11
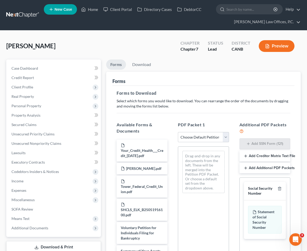
scroll to position [92, 0]
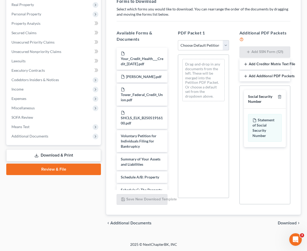
click at [282, 221] on span "Download" at bounding box center [287, 223] width 19 height 4
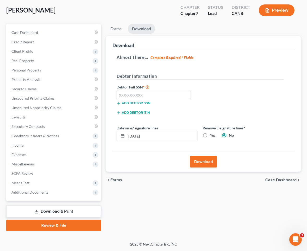
scroll to position [35, 0]
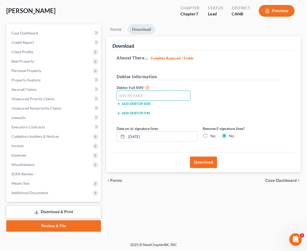
click at [162, 99] on input "text" at bounding box center [154, 95] width 74 height 10
paste input "226-61-5912"
click at [197, 160] on button "Download" at bounding box center [203, 161] width 27 height 11
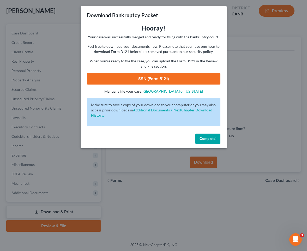
click at [178, 82] on link "SSN (Form B121)" at bounding box center [153, 78] width 133 height 11
click at [210, 138] on span "Complete!" at bounding box center [207, 138] width 17 height 4
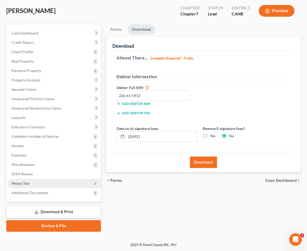
click at [76, 183] on span "Means Test" at bounding box center [54, 183] width 94 height 9
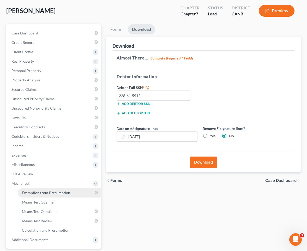
click at [66, 191] on span "Exemption from Presumption" at bounding box center [46, 192] width 48 height 4
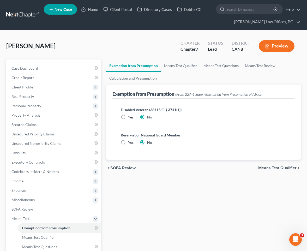
click at [184, 57] on div "[PERSON_NAME] Upgraded Chapter Chapter 7 Status Lead District CANB Preview" at bounding box center [153, 48] width 294 height 23
click at [186, 62] on link "Means Test Qualifier" at bounding box center [180, 65] width 39 height 13
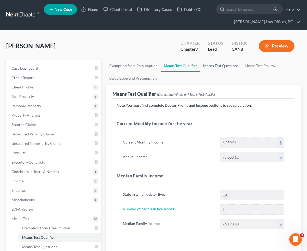
click at [206, 65] on link "Means Test Questions" at bounding box center [220, 65] width 41 height 13
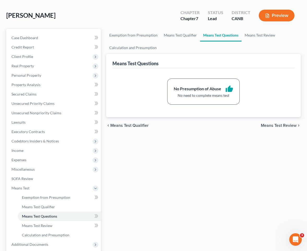
scroll to position [82, 0]
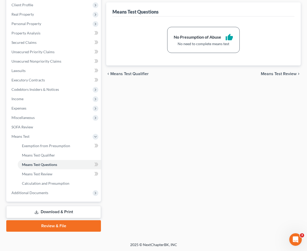
click at [53, 222] on link "Review & File" at bounding box center [53, 225] width 95 height 11
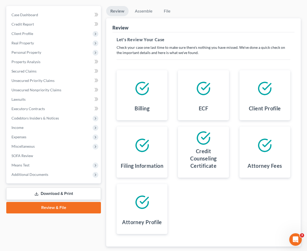
scroll to position [85, 0]
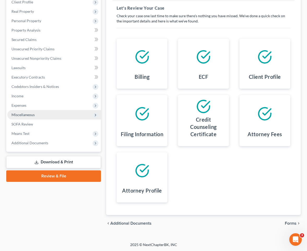
click at [63, 115] on span "Miscellaneous" at bounding box center [54, 114] width 94 height 9
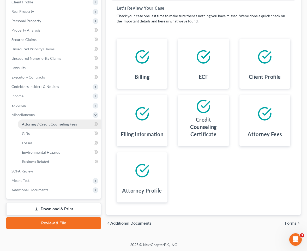
click at [54, 122] on span "Attorney / Credit Counseling Fees" at bounding box center [49, 124] width 55 height 4
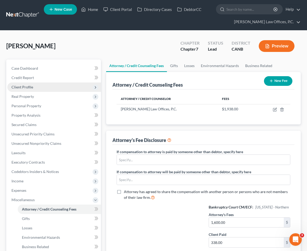
click at [63, 87] on span "Client Profile" at bounding box center [54, 86] width 94 height 9
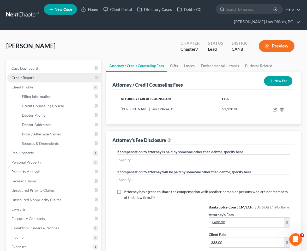
click at [52, 78] on link "Credit Report" at bounding box center [54, 77] width 94 height 9
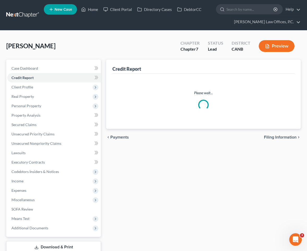
click at [47, 103] on ul "Case Dashboard Payments Invoices Payments Payments Credit Report Client Profile" at bounding box center [54, 148] width 94 height 169
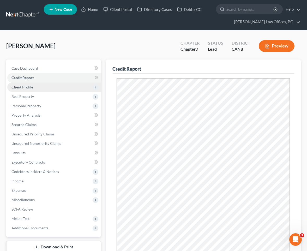
click at [33, 84] on span "Client Profile" at bounding box center [54, 86] width 94 height 9
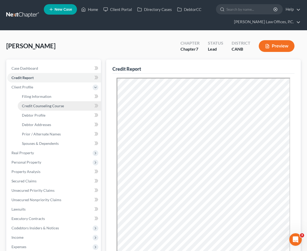
click at [40, 105] on span "Credit Counseling Course" at bounding box center [43, 106] width 42 height 4
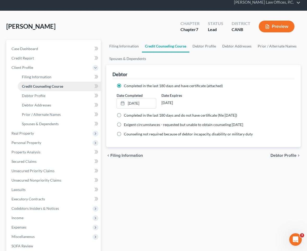
scroll to position [92, 0]
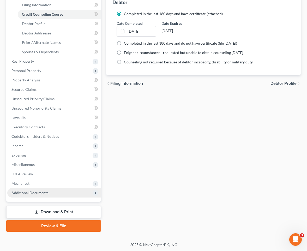
click at [53, 194] on span "Additional Documents" at bounding box center [54, 192] width 94 height 9
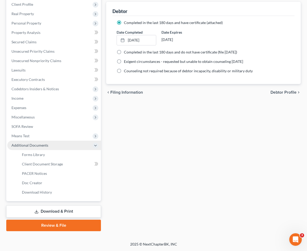
scroll to position [82, 0]
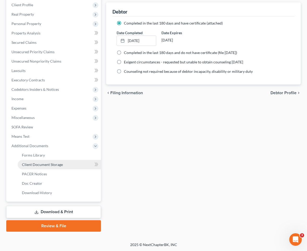
click at [56, 162] on span "Client Document Storage" at bounding box center [42, 164] width 41 height 4
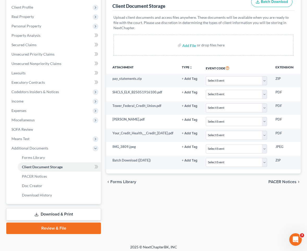
scroll to position [82, 0]
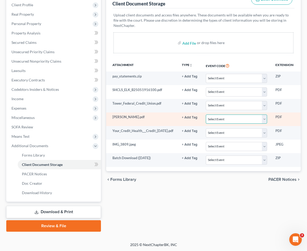
click at [219, 118] on select "Select Event Certificate of Credit Counseling Chapter 13 Calculation of Disposa…" at bounding box center [236, 118] width 61 height 9
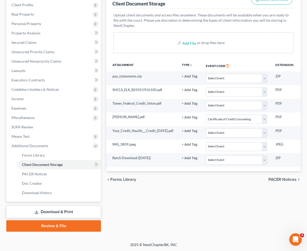
click at [72, 228] on link "Review & File" at bounding box center [53, 225] width 95 height 11
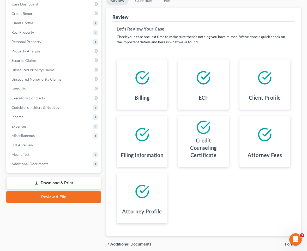
scroll to position [85, 0]
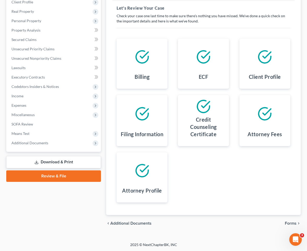
click at [289, 223] on span "Forms" at bounding box center [291, 223] width 12 height 4
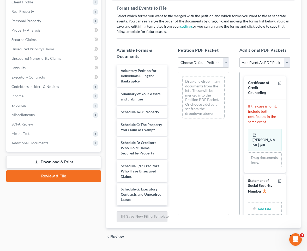
click at [194, 64] on select "Choose Default Petition PDF Packet Emergency Filing (Voluntary Petition and Cre…" at bounding box center [203, 62] width 51 height 10
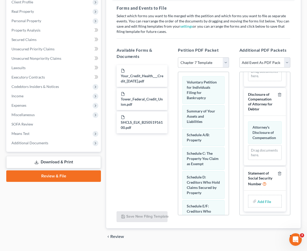
scroll to position [211, 0]
click at [259, 201] on input "file" at bounding box center [263, 200] width 13 height 9
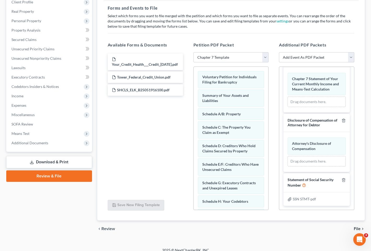
scroll to position [105, 0]
click at [308, 227] on span "File" at bounding box center [357, 229] width 7 height 4
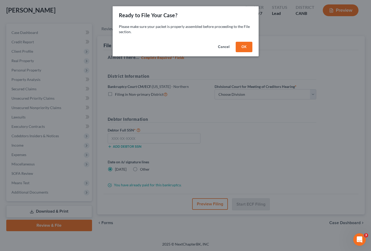
scroll to position [26, 0]
click at [242, 46] on button "OK" at bounding box center [244, 47] width 17 height 10
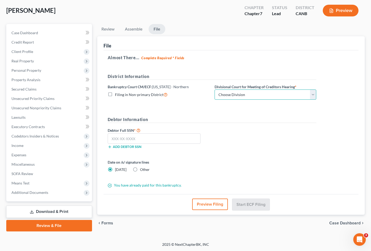
click at [230, 98] on select "Choose Division [GEOGRAPHIC_DATA] [GEOGRAPHIC_DATA] [GEOGRAPHIC_DATA][PERSON_NA…" at bounding box center [266, 94] width 102 height 10
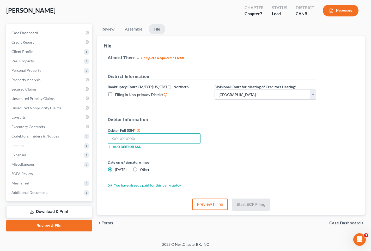
click at [149, 138] on input "text" at bounding box center [154, 138] width 93 height 10
paste input "226-61-5912"
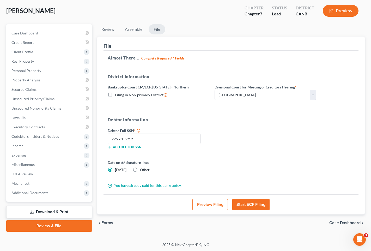
click at [248, 204] on button "Start ECF Filing" at bounding box center [250, 204] width 37 height 11
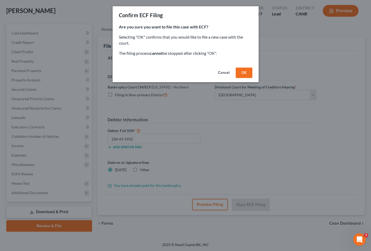
click at [244, 74] on button "OK" at bounding box center [244, 73] width 17 height 10
